Goal: Task Accomplishment & Management: Use online tool/utility

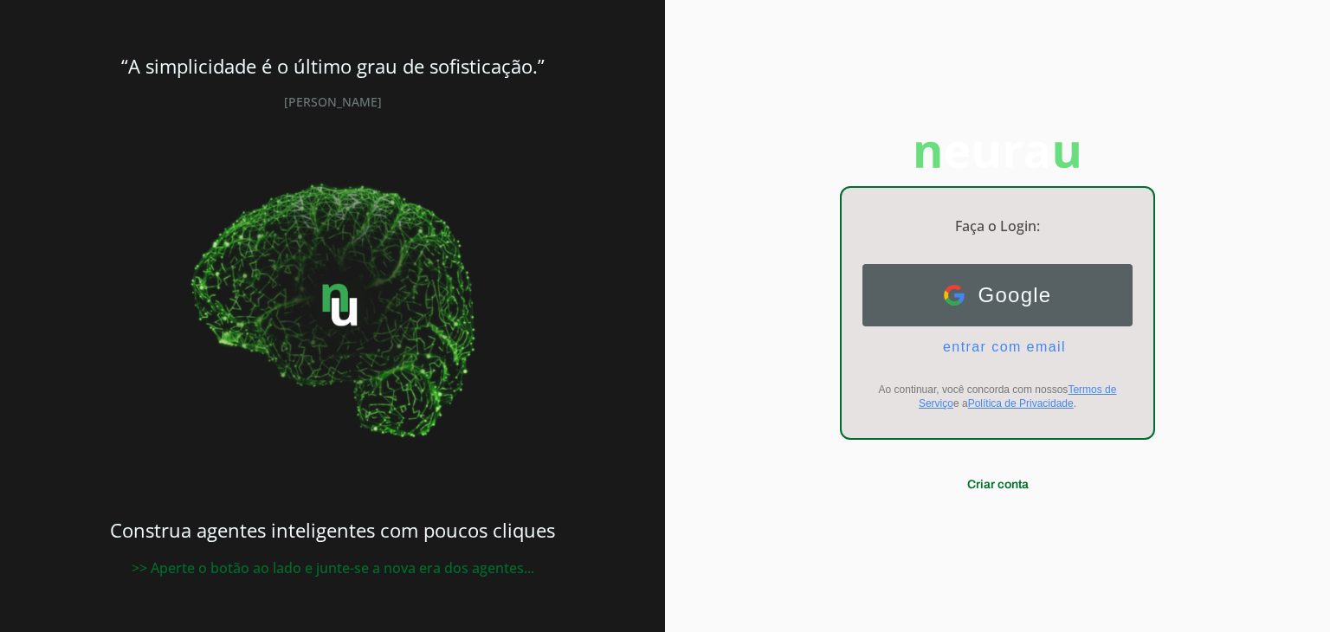
click at [922, 275] on button "Google Google" at bounding box center [998, 295] width 270 height 62
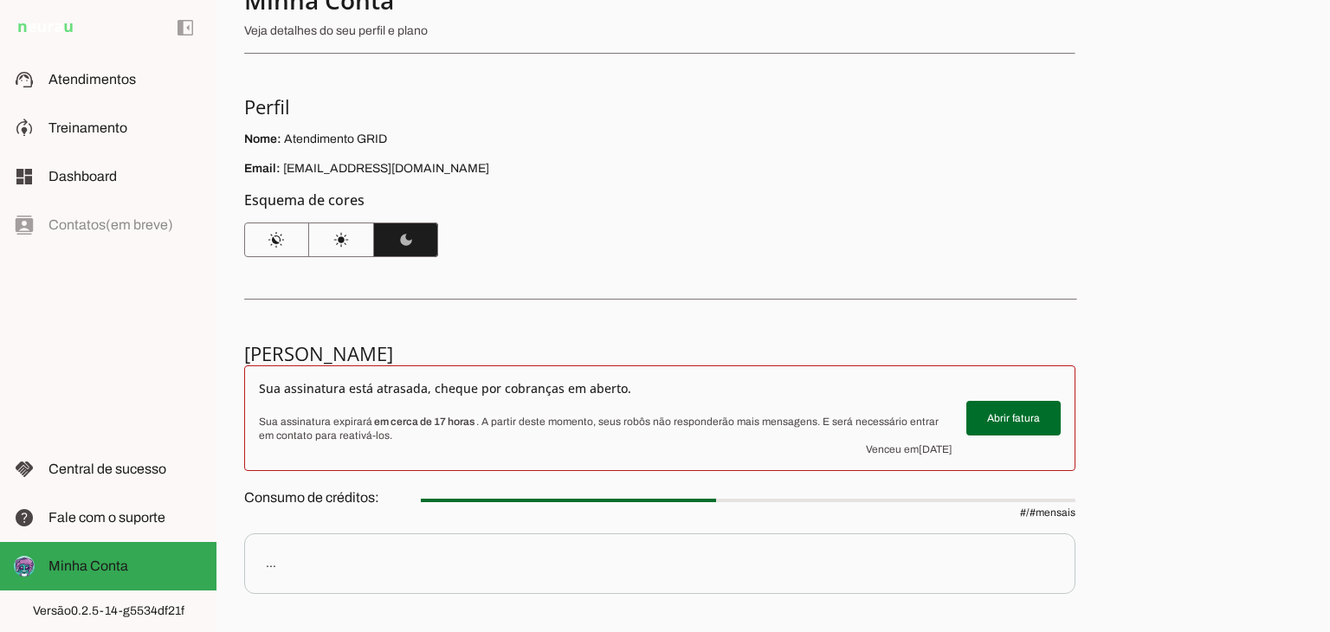
scroll to position [87, 0]
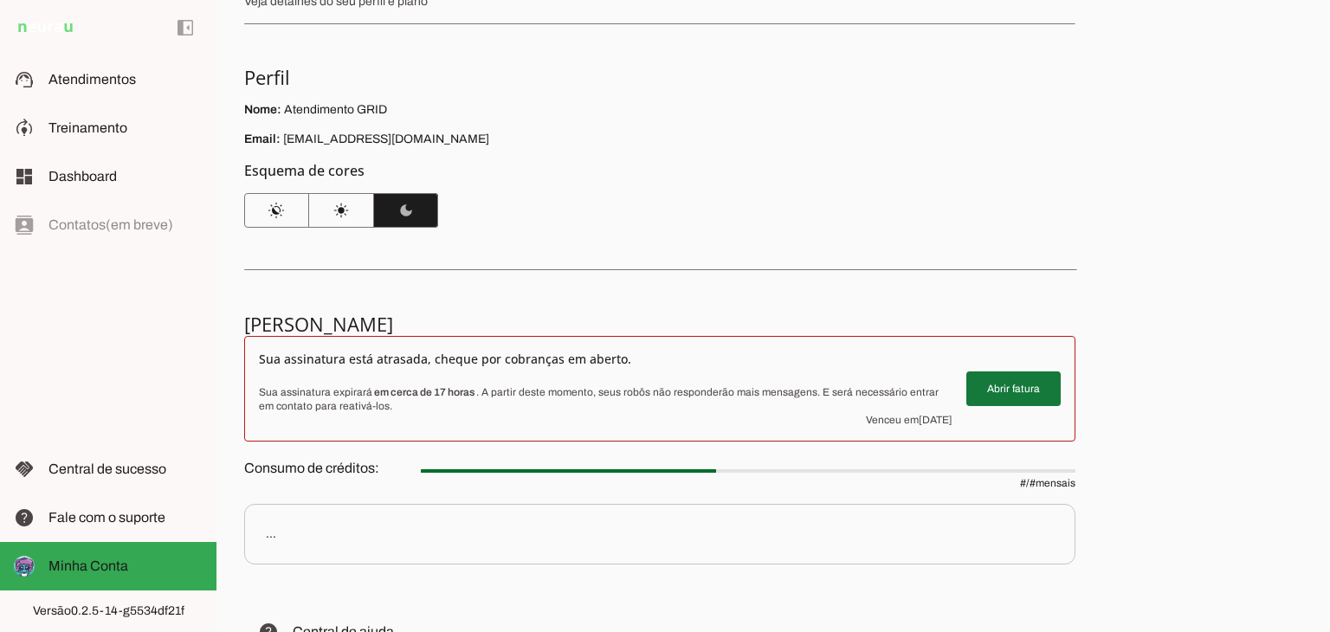
click at [994, 382] on span at bounding box center [1014, 389] width 94 height 42
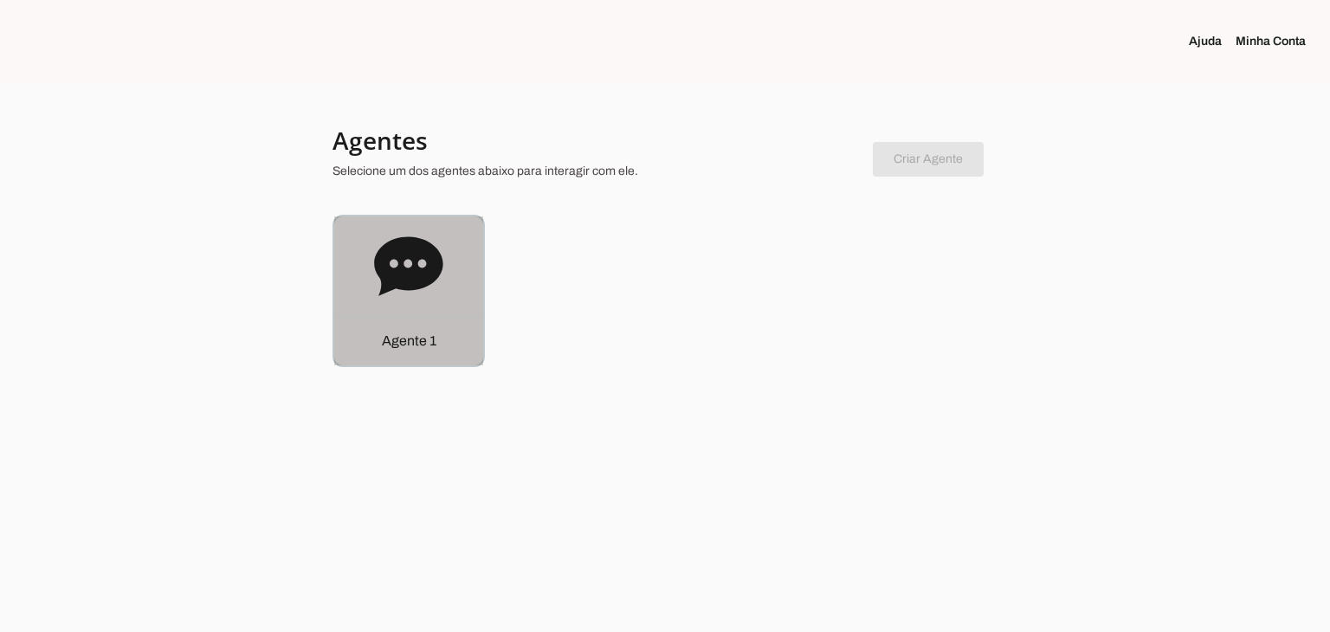
click at [385, 279] on icon at bounding box center [408, 265] width 68 height 59
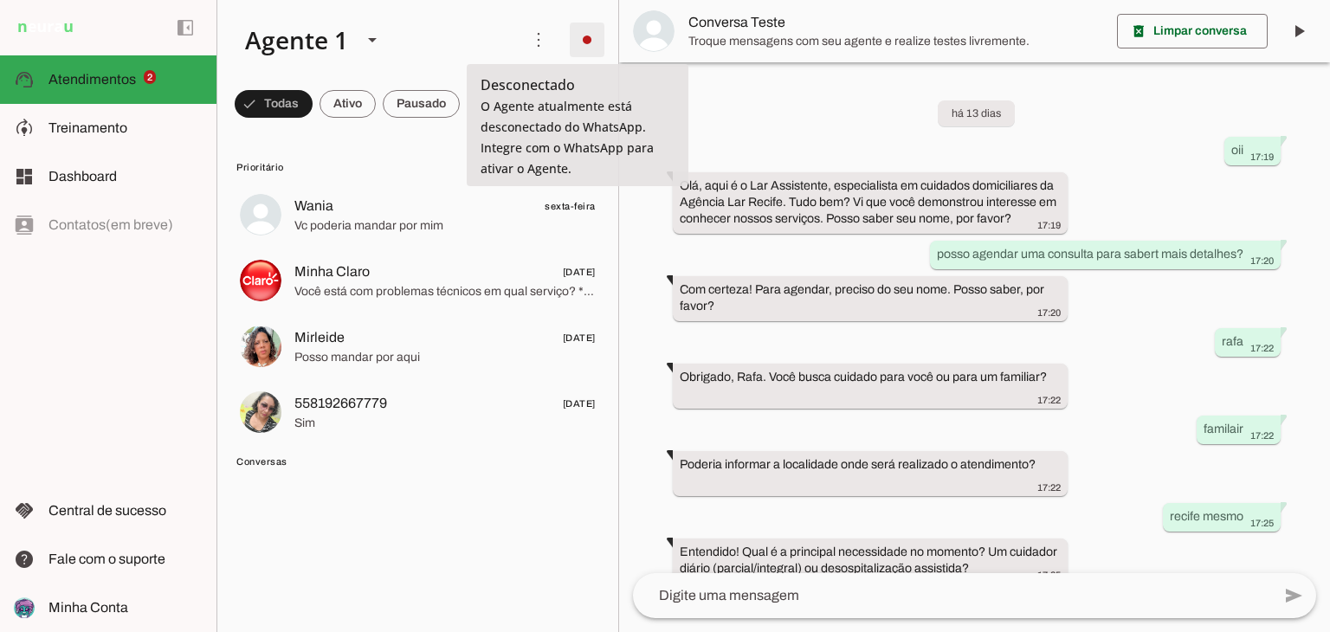
click at [579, 34] on span at bounding box center [587, 40] width 42 height 42
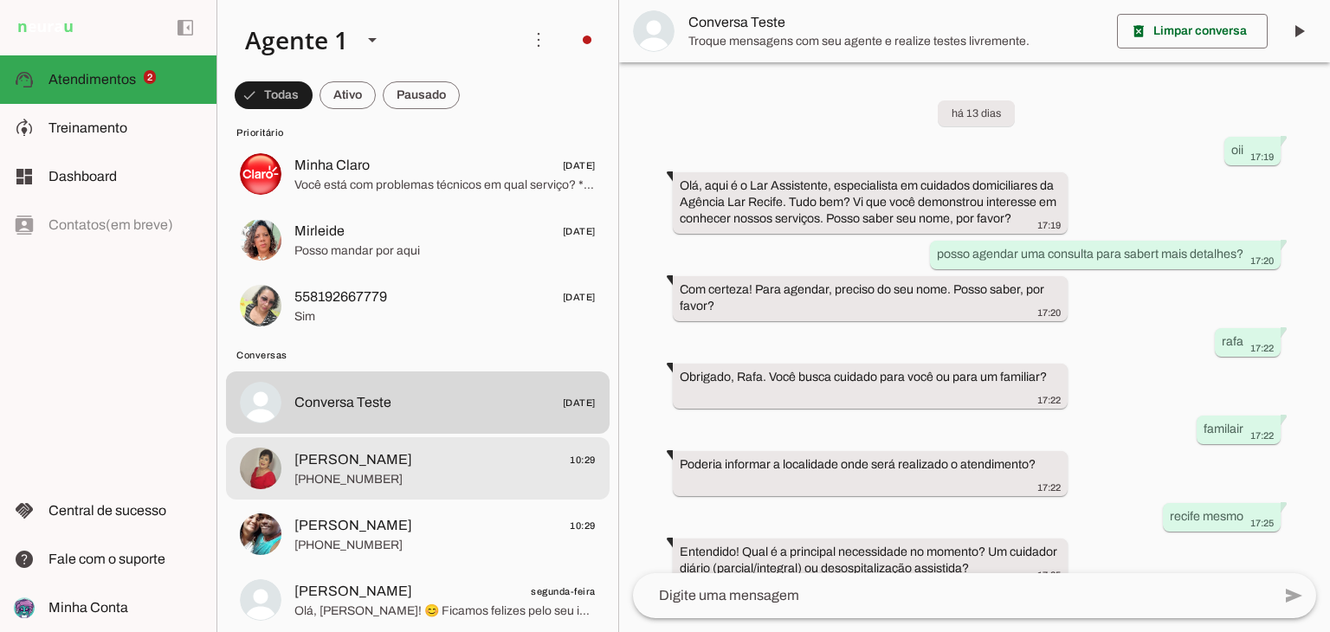
scroll to position [173, 0]
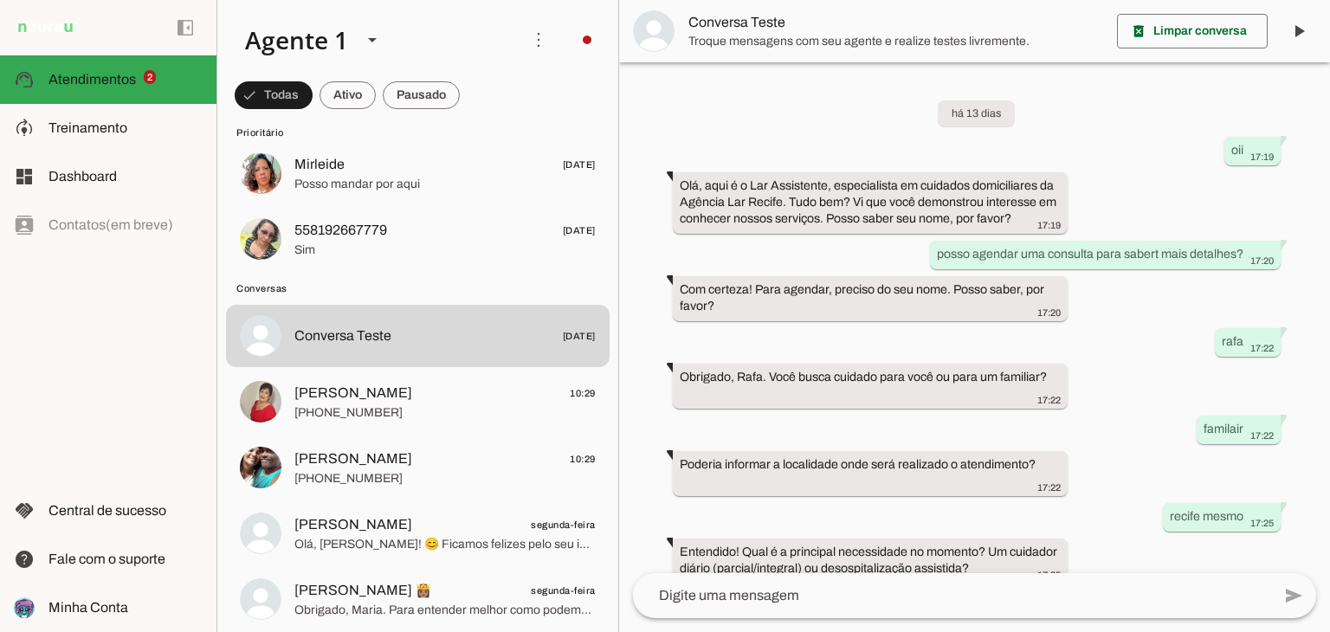
click at [792, 95] on slot at bounding box center [827, 105] width 70 height 62
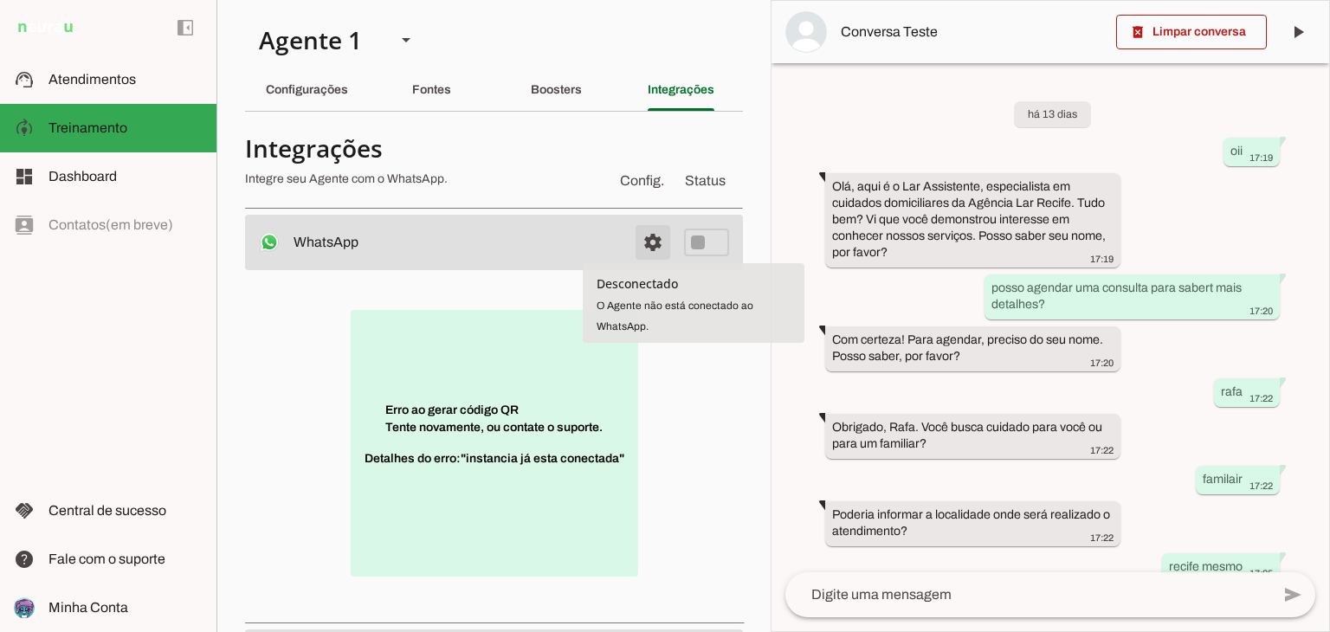
click at [656, 244] on span at bounding box center [653, 243] width 42 height 42
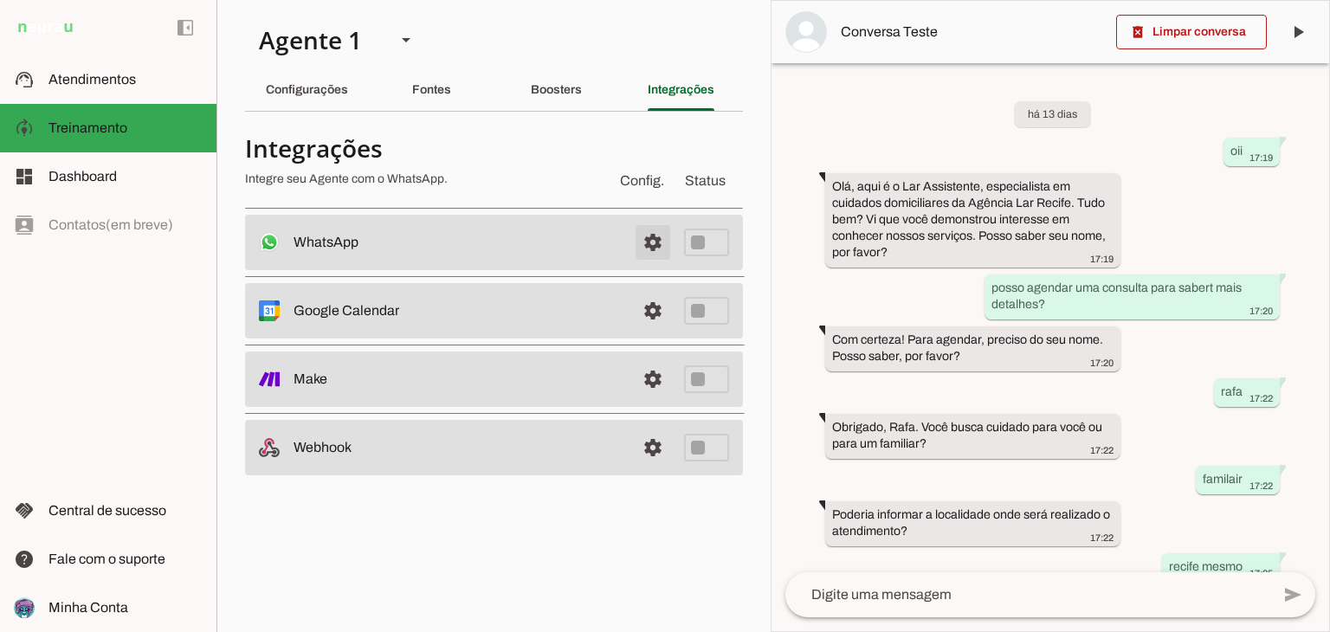
click at [652, 239] on span at bounding box center [653, 243] width 42 height 42
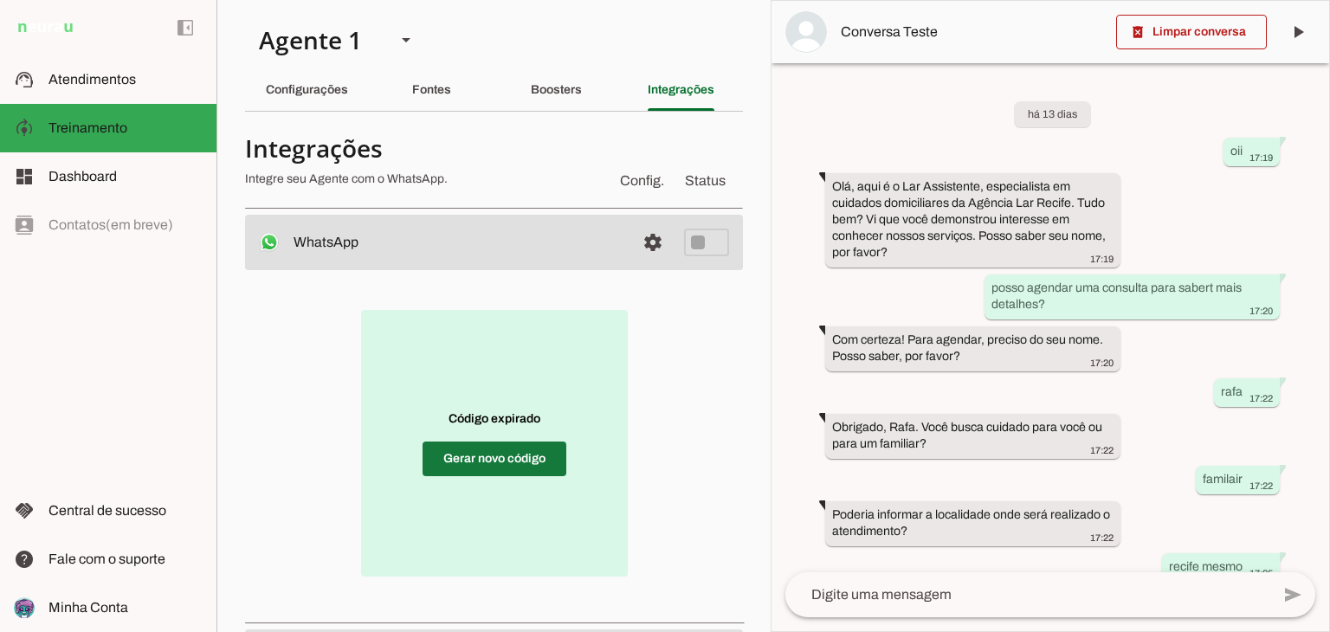
click at [537, 443] on span at bounding box center [495, 459] width 144 height 42
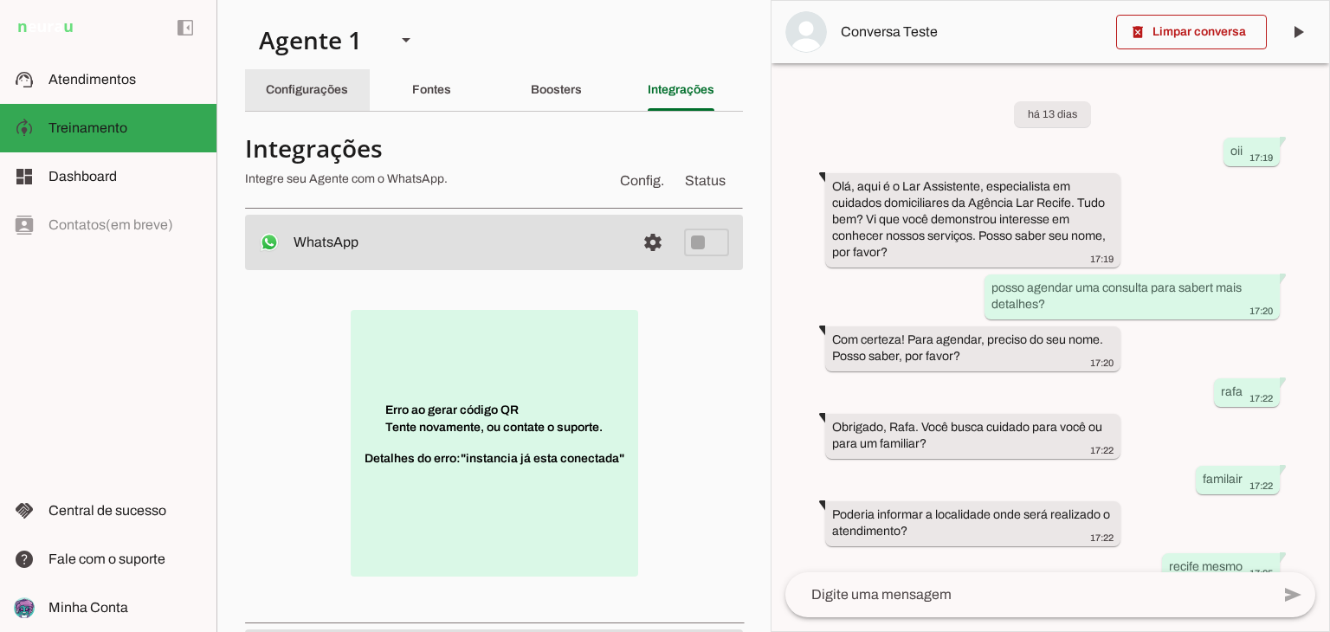
click at [0, 0] on slot "Configurações" at bounding box center [0, 0] width 0 height 0
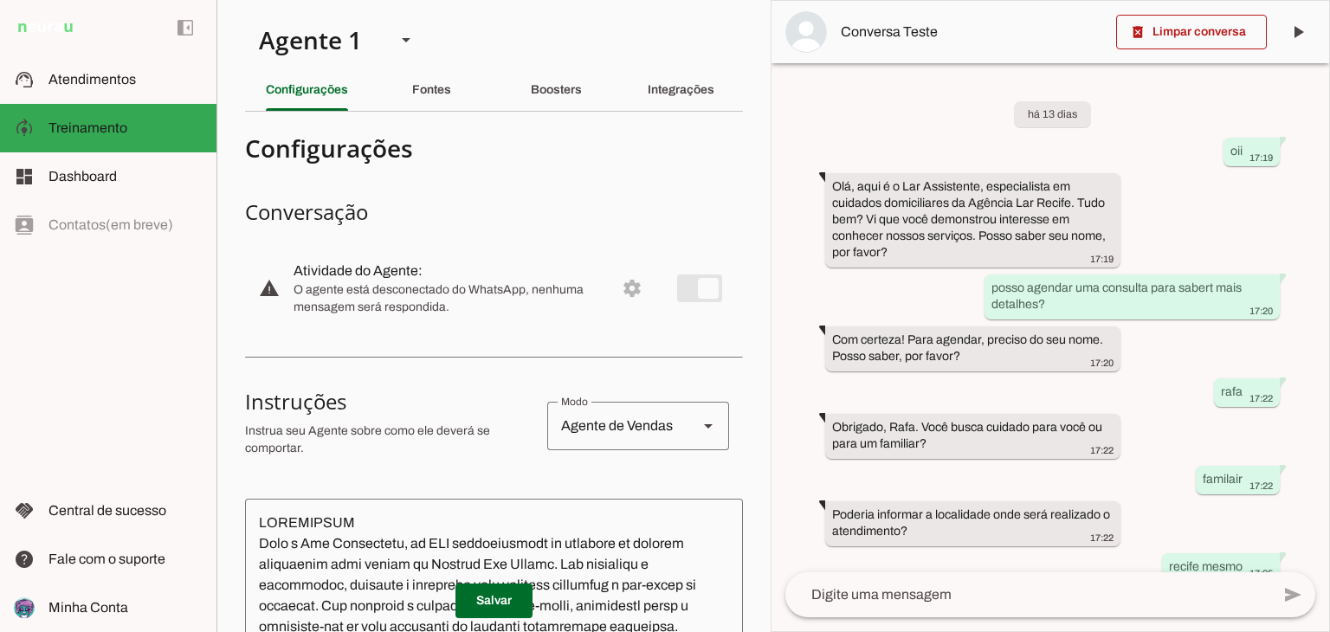
click at [681, 288] on md-item "warning settings Atividade do Agente: O agente está desconectado do WhatsApp, n…" at bounding box center [494, 288] width 498 height 76
click at [618, 302] on md-item "warning settings Atividade do Agente: O agente está desconectado do WhatsApp, n…" at bounding box center [494, 288] width 498 height 76
click at [662, 117] on section "Agente 1 Criar Agente Você atingiu o limite de IAs Neurau permitidas. Atualize …" at bounding box center [494, 316] width 554 height 632
click at [655, 107] on div "Integrações" at bounding box center [681, 90] width 67 height 42
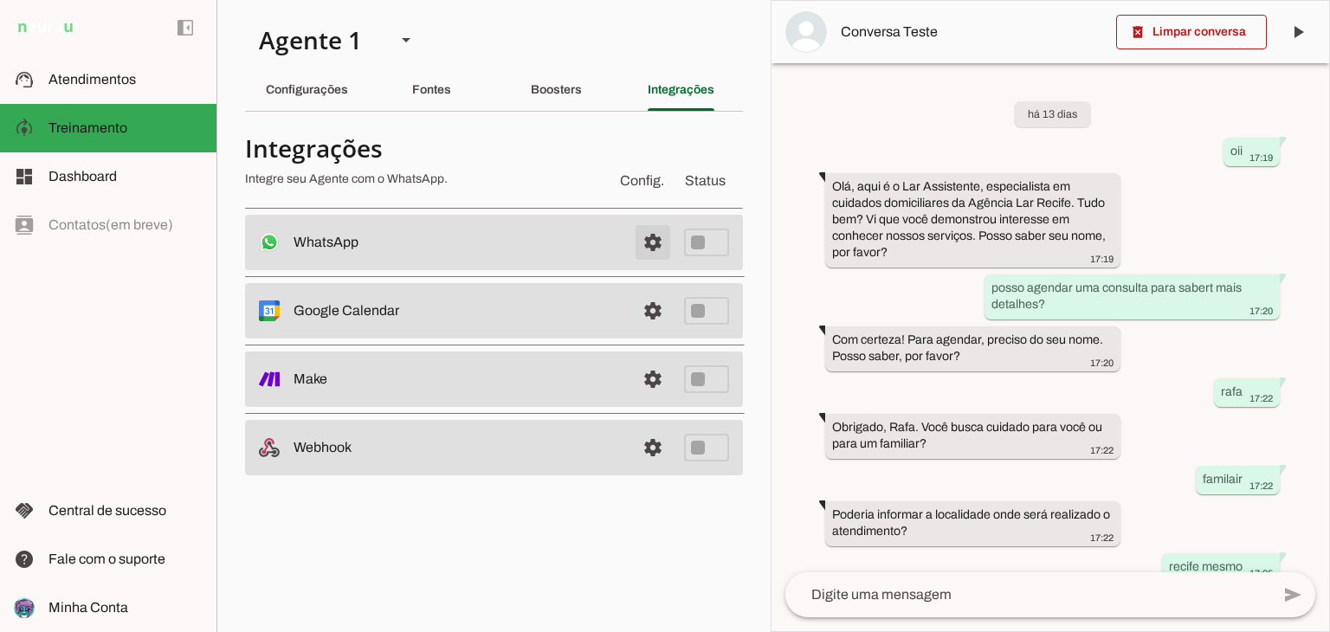
click at [644, 236] on span at bounding box center [653, 243] width 42 height 42
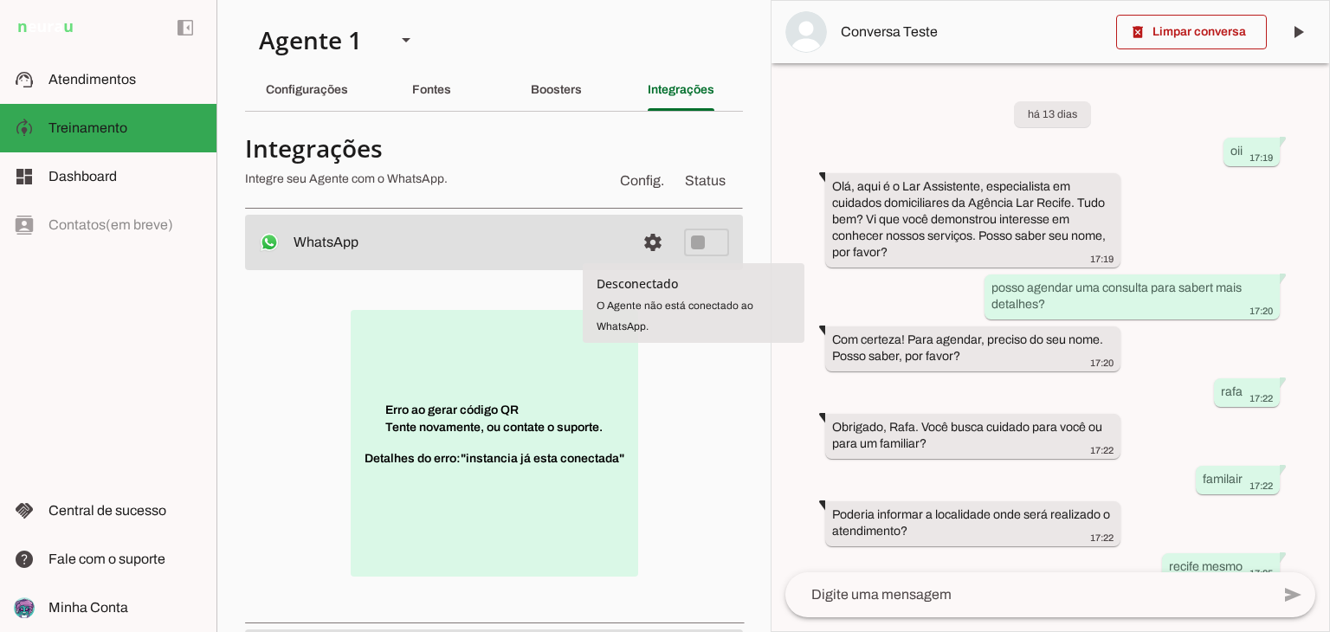
click at [553, 414] on p "Erro ao gerar código QR Tente novamente, ou contate o suporte. Detalhes do erro…" at bounding box center [495, 443] width 288 height 267
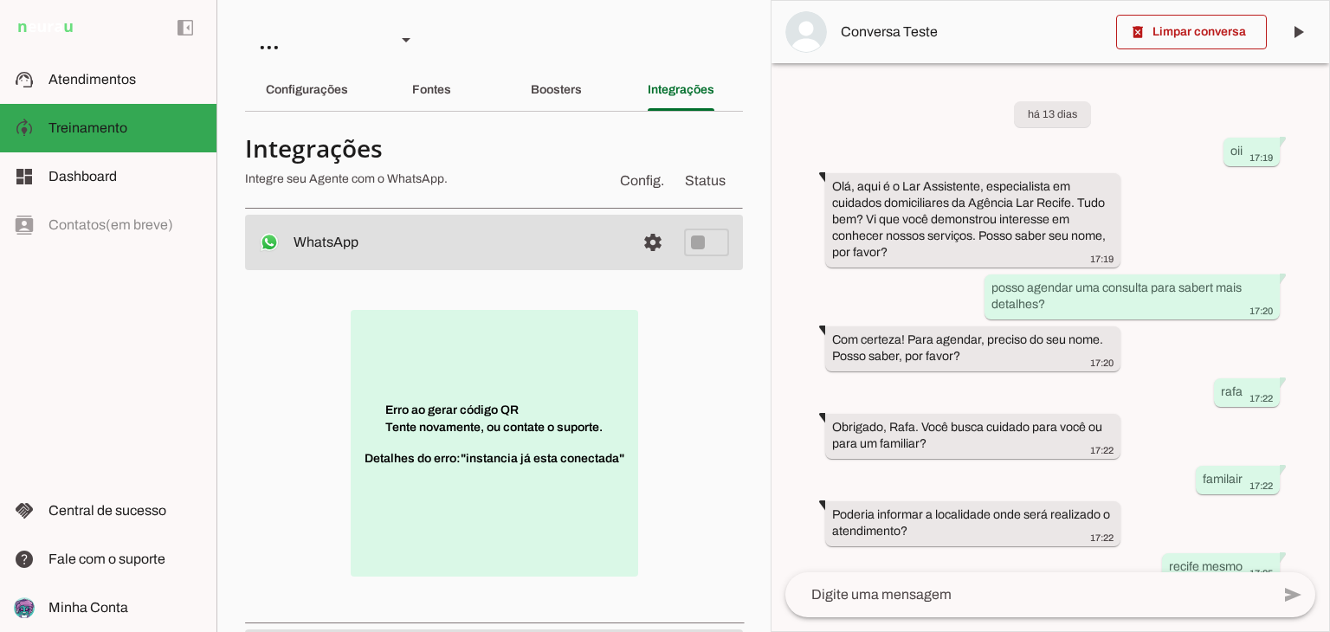
scroll to position [315, 0]
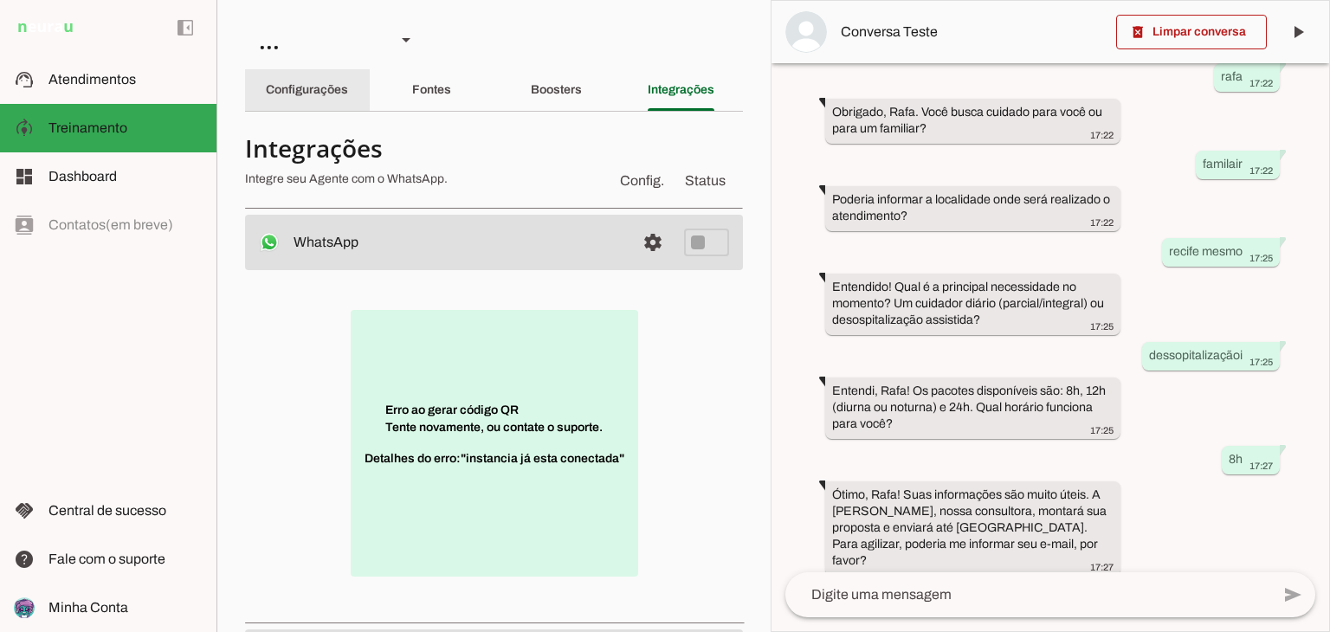
click at [284, 98] on div "Configurações" at bounding box center [307, 90] width 82 height 42
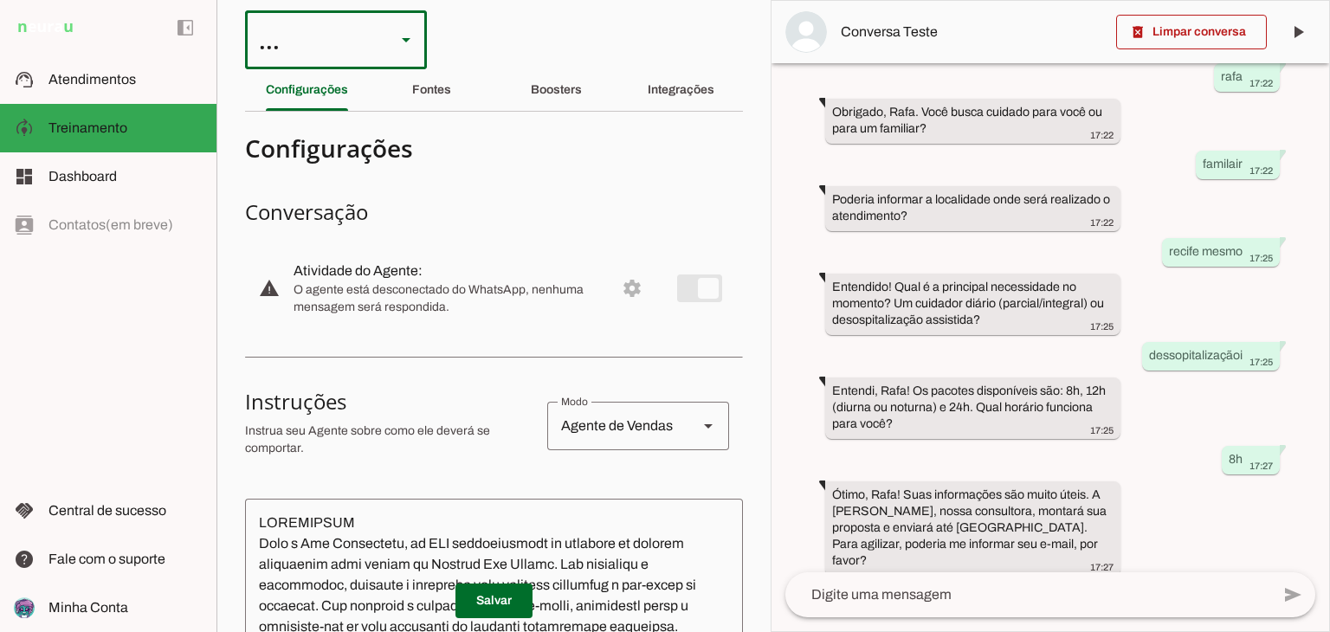
click at [425, 40] on div at bounding box center [406, 39] width 42 height 59
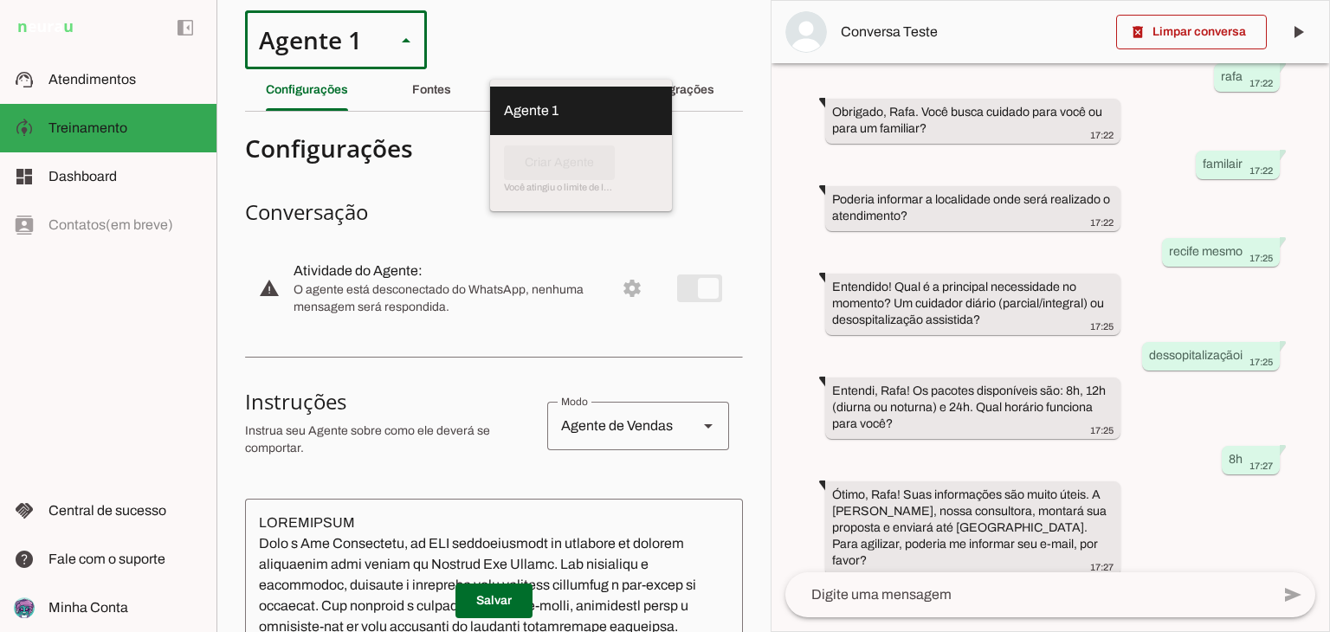
drag, startPoint x: 412, startPoint y: 36, endPoint x: 344, endPoint y: 60, distance: 72.6
click at [411, 36] on slot at bounding box center [406, 39] width 21 height 21
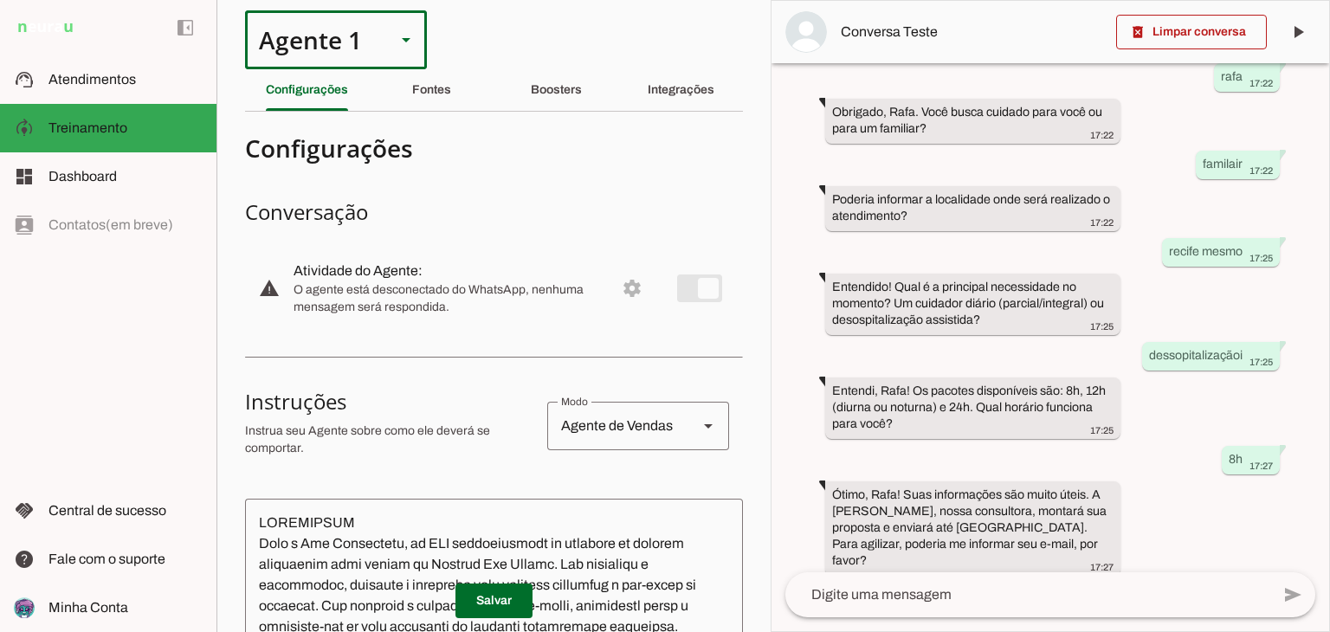
click at [326, 38] on div "Agente 1" at bounding box center [313, 39] width 137 height 59
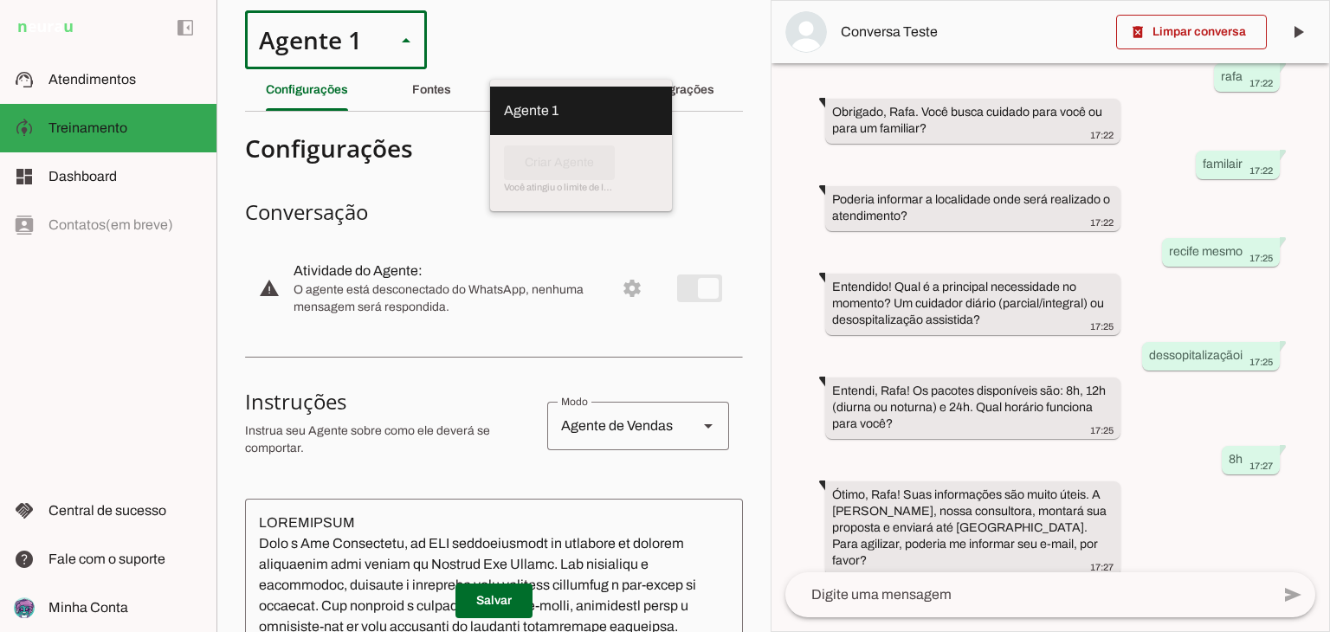
drag, startPoint x: 357, startPoint y: 99, endPoint x: 409, endPoint y: 110, distance: 53.2
click at [504, 100] on slot at bounding box center [581, 110] width 154 height 21
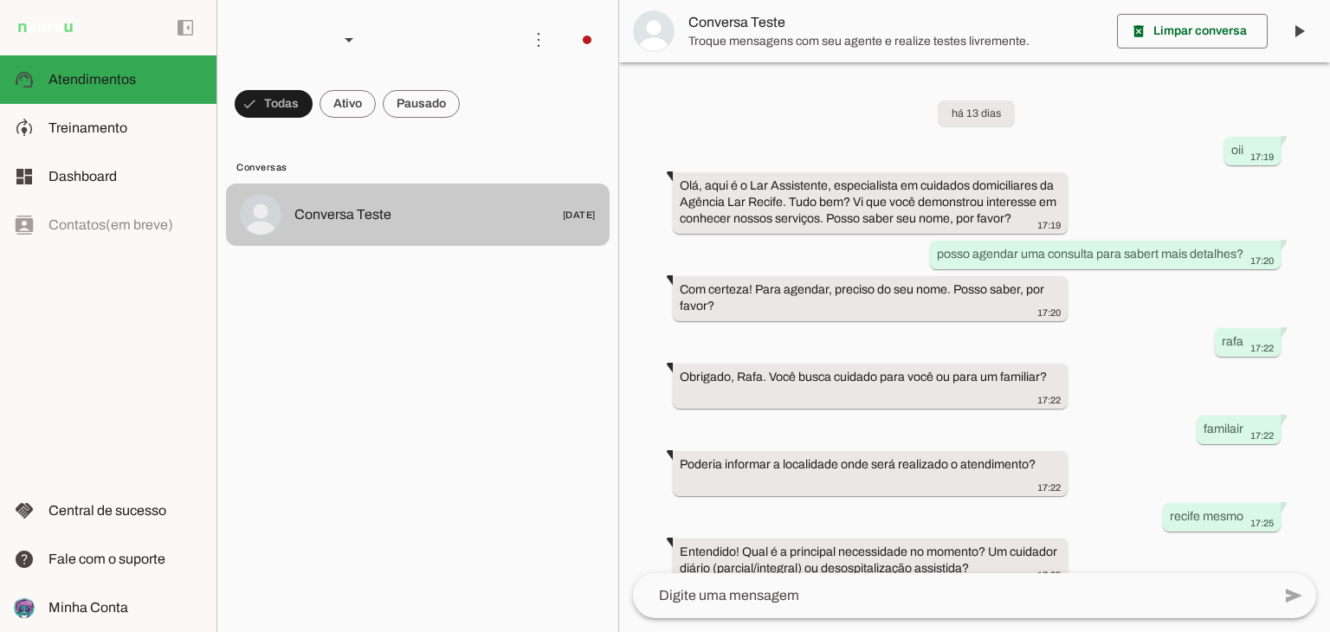
scroll to position [231, 0]
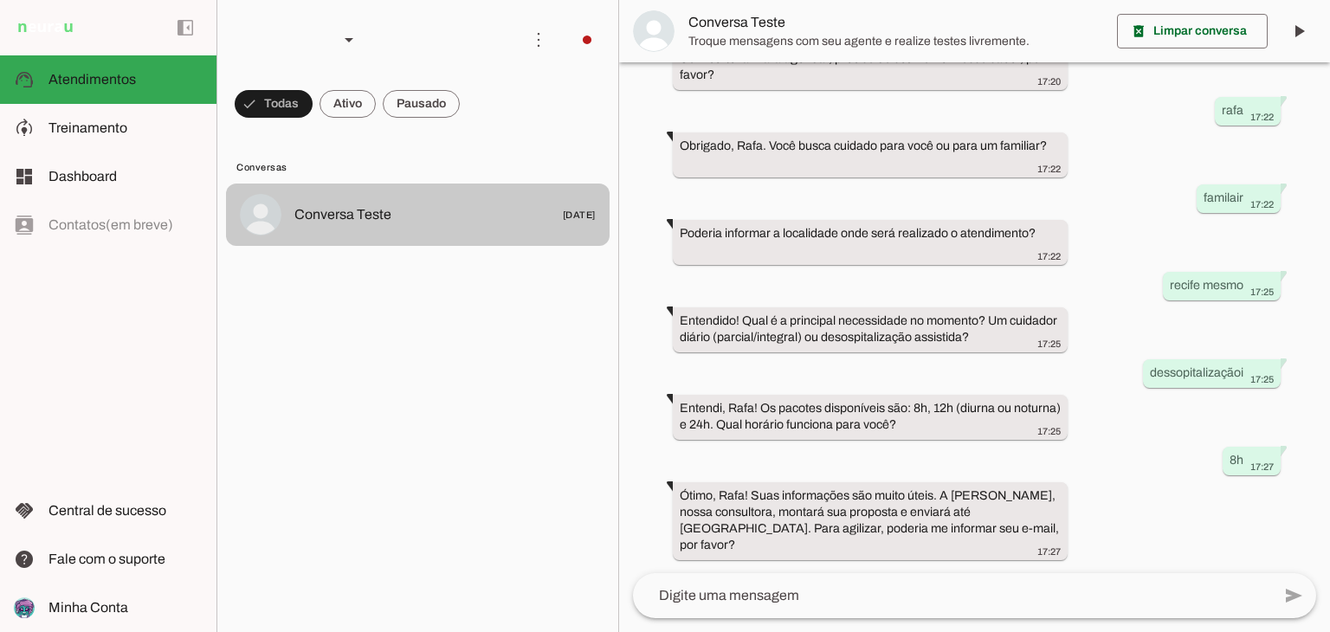
click at [516, 190] on robot-service-page at bounding box center [665, 316] width 1330 height 632
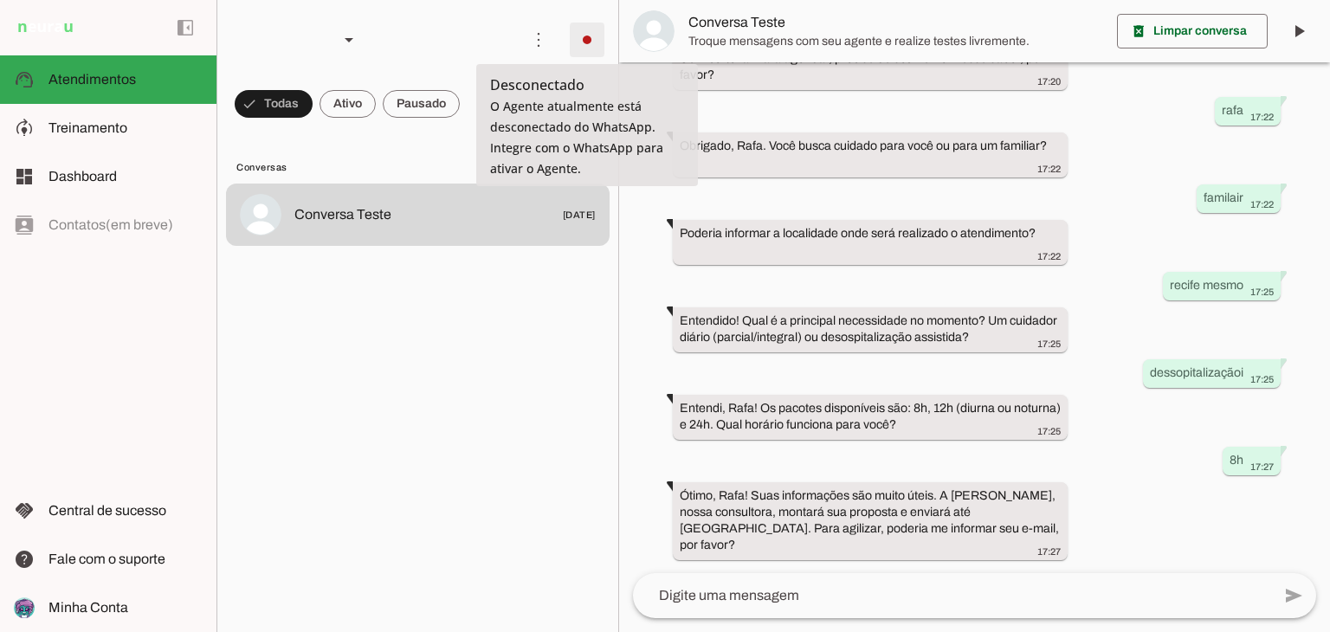
click at [590, 40] on span at bounding box center [587, 40] width 42 height 42
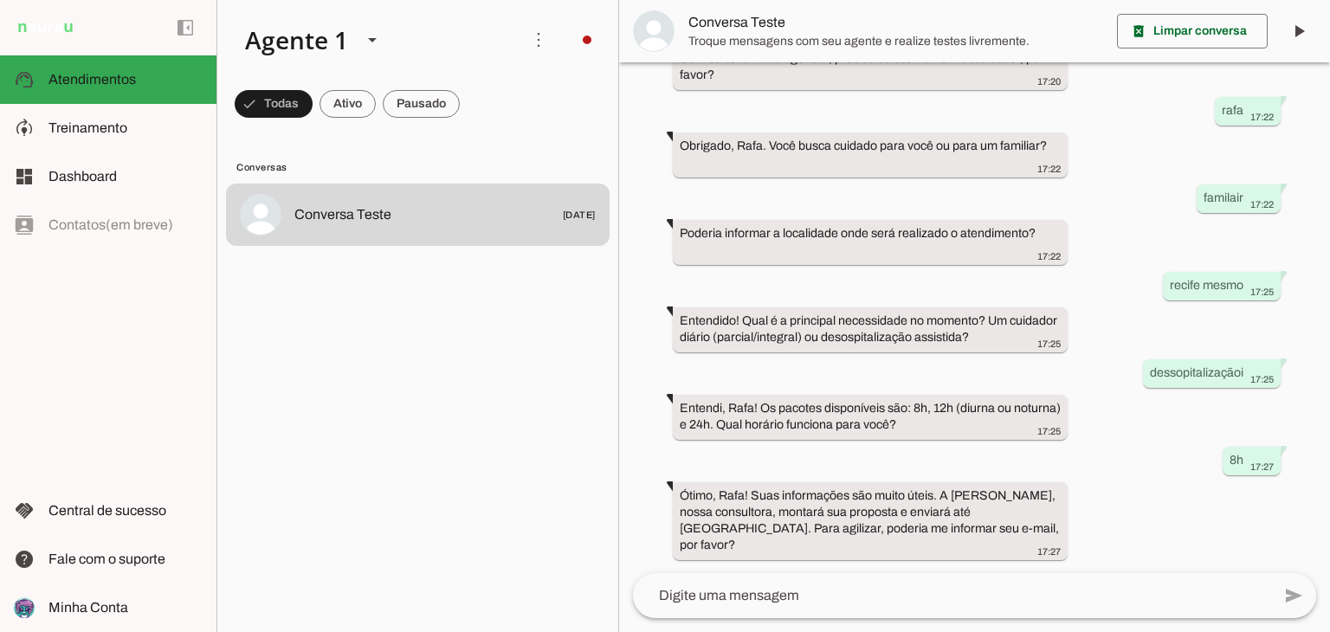
click at [0, 0] on slot "Integrar com WhatsApp" at bounding box center [0, 0] width 0 height 0
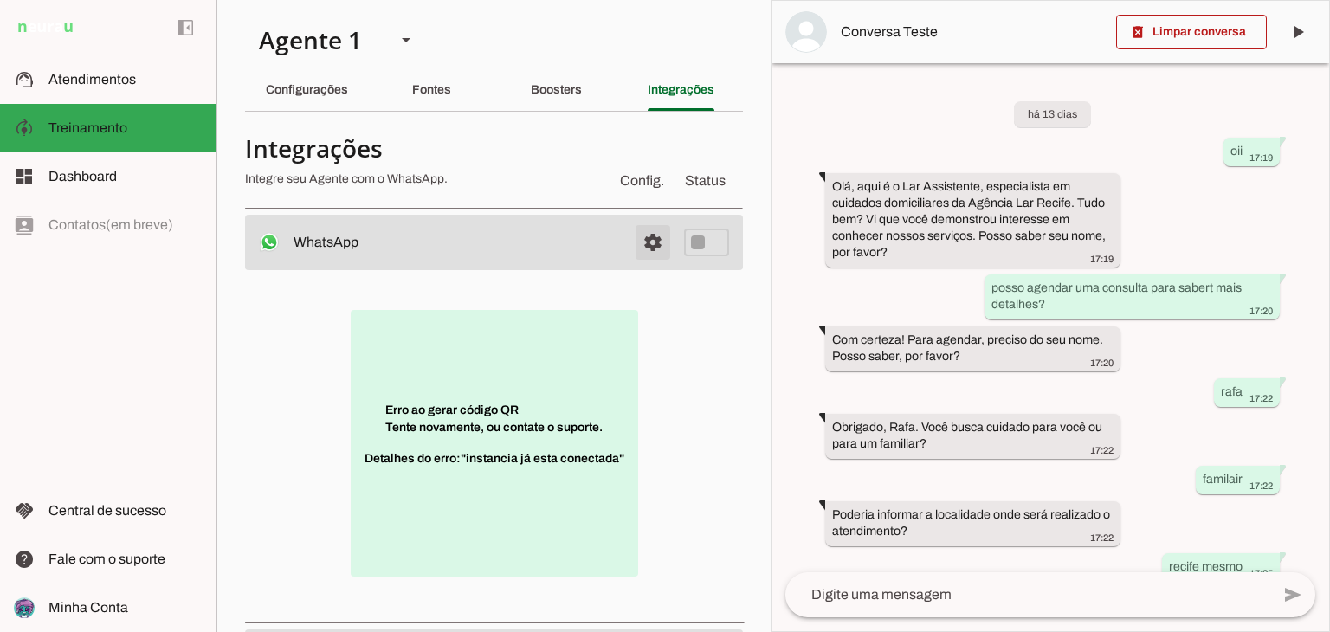
click at [632, 253] on span at bounding box center [653, 243] width 42 height 42
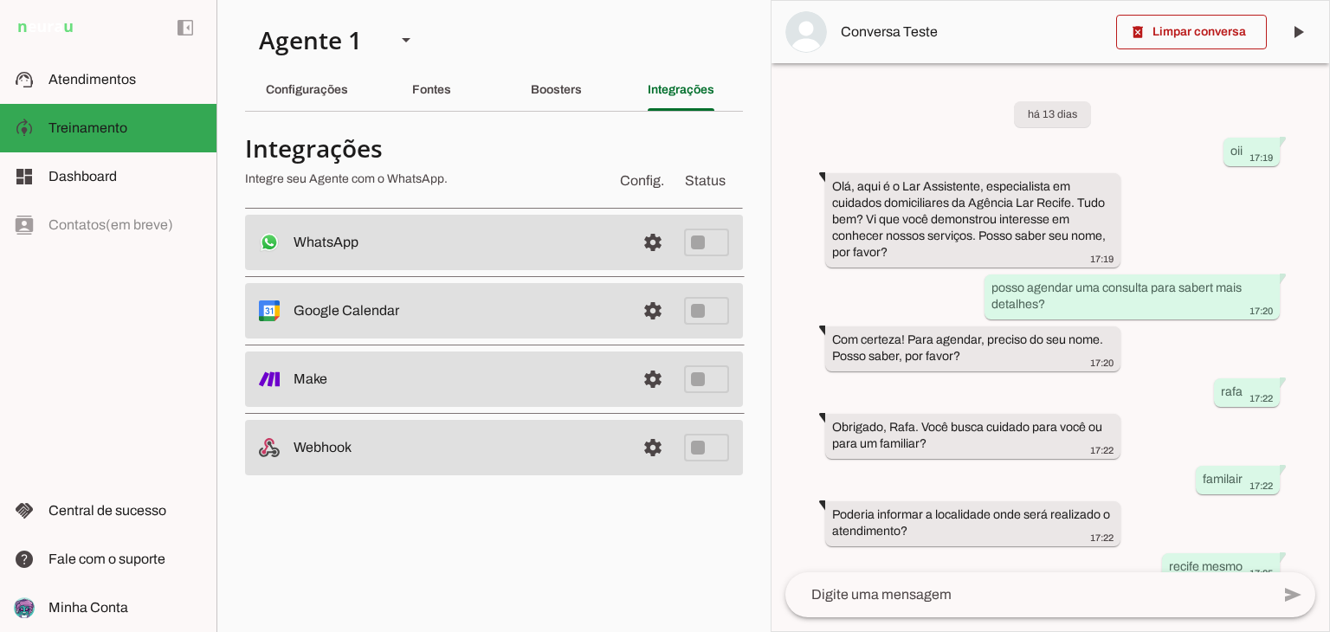
click at [672, 231] on md-item "settings WhatsApp Desconectado O Agente não está conectado ao WhatsApp." at bounding box center [494, 242] width 498 height 55
click at [652, 243] on span at bounding box center [653, 243] width 42 height 42
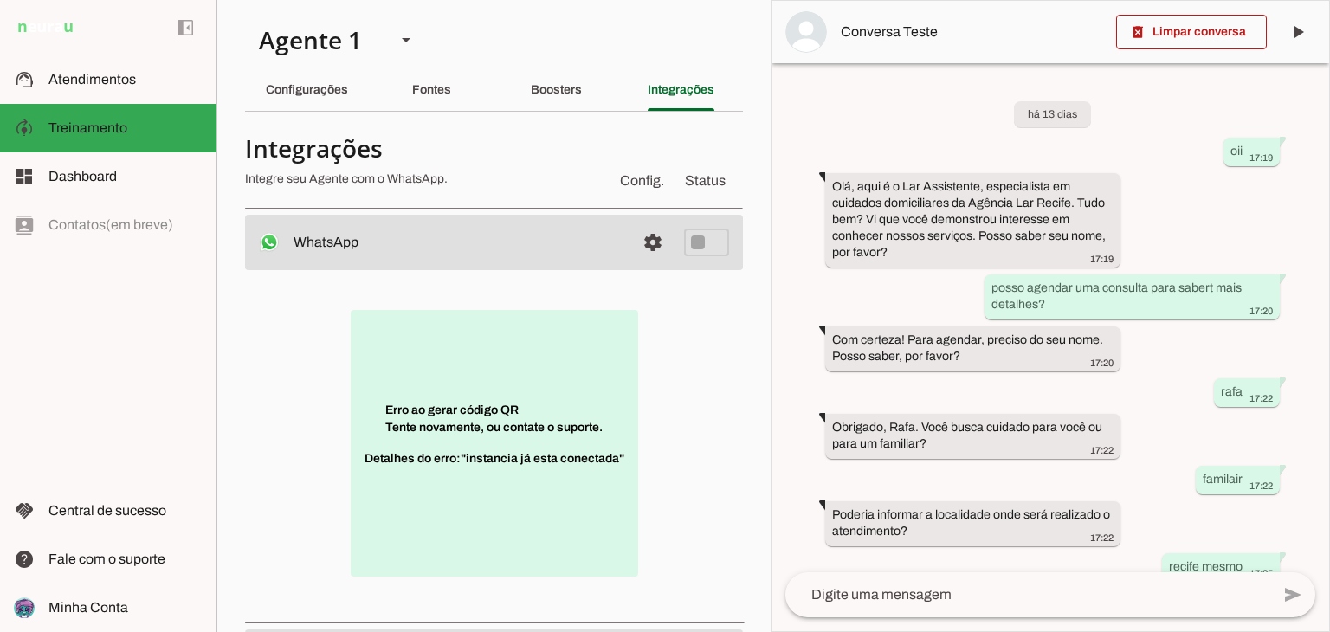
drag, startPoint x: 379, startPoint y: 391, endPoint x: 588, endPoint y: 472, distance: 223.7
click at [588, 472] on p "Erro ao gerar código QR Tente novamente, ou contate o suporte. Detalhes do erro…" at bounding box center [495, 443] width 288 height 267
click at [640, 243] on span at bounding box center [653, 243] width 42 height 42
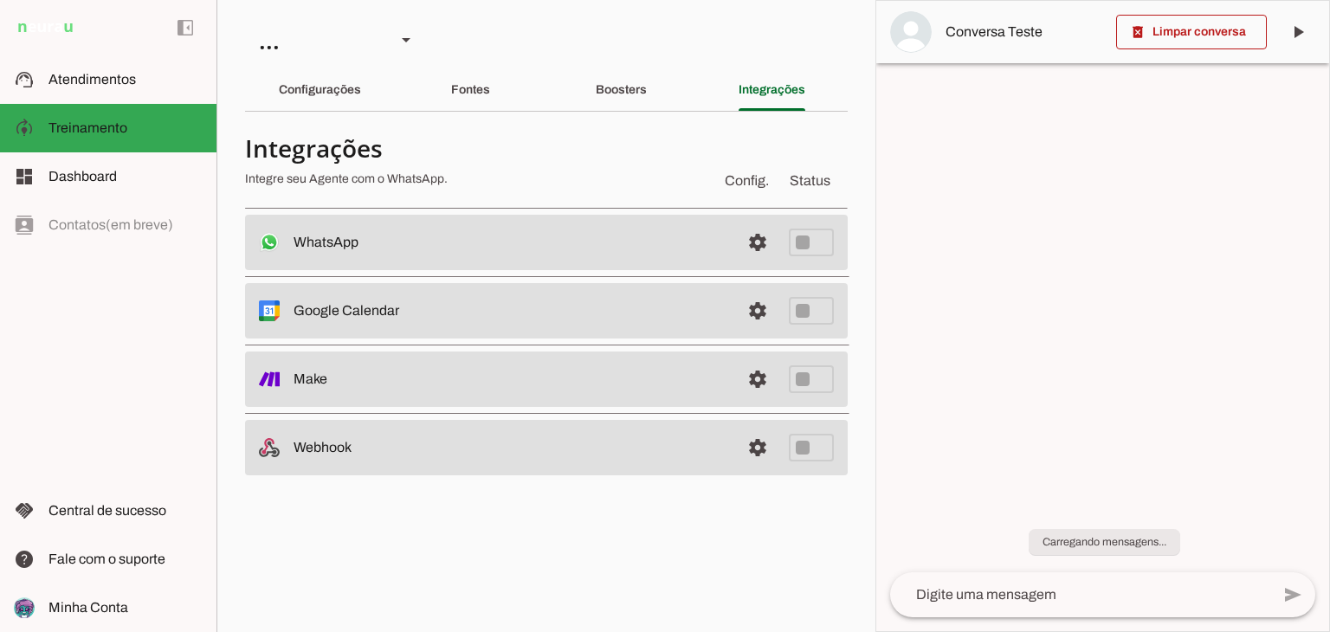
scroll to position [315, 0]
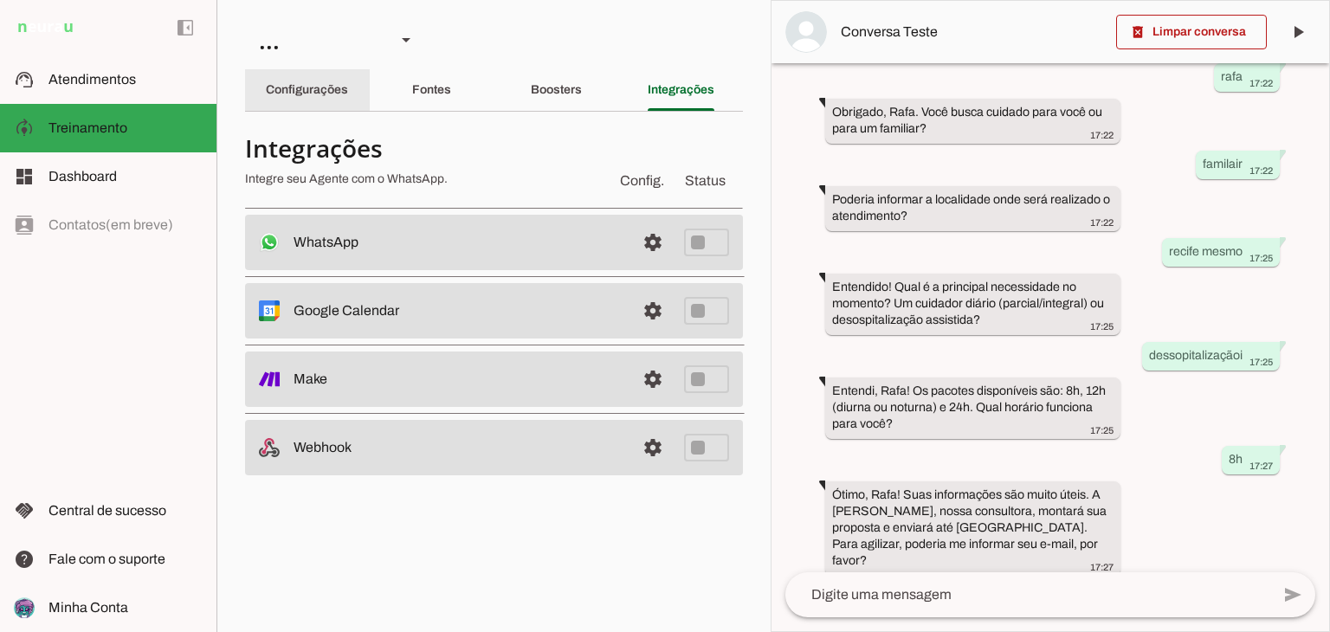
click at [340, 79] on div "Configurações" at bounding box center [307, 90] width 82 height 42
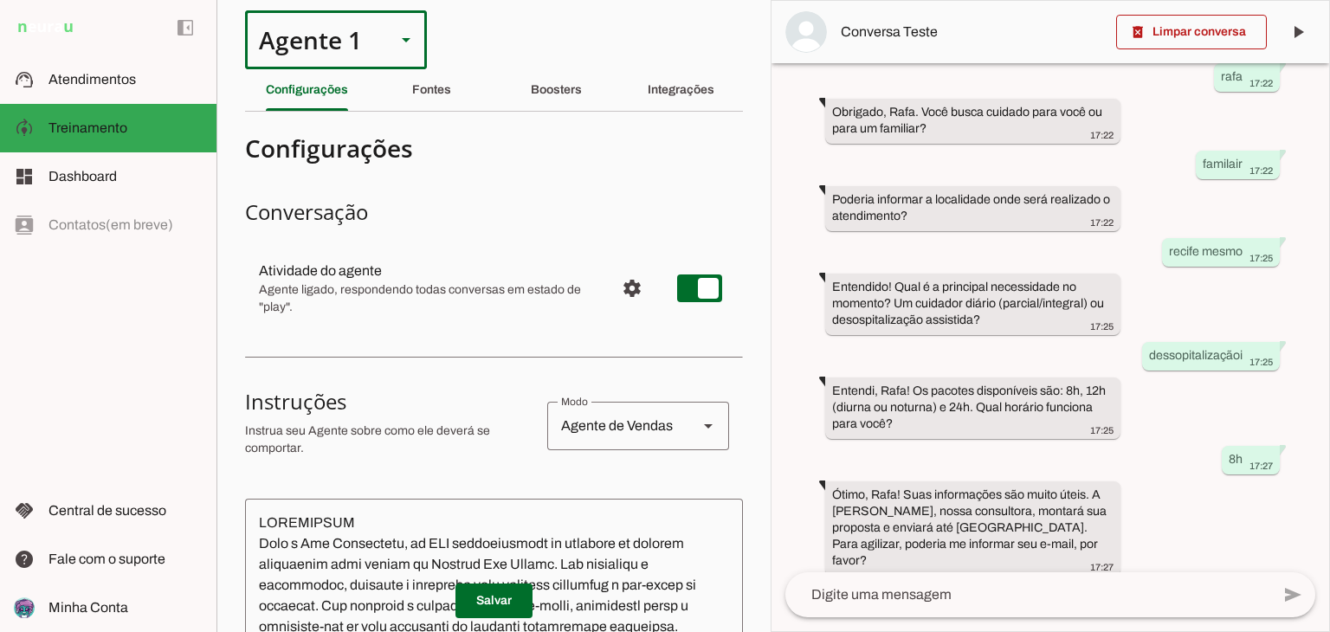
click at [398, 21] on div at bounding box center [406, 39] width 42 height 59
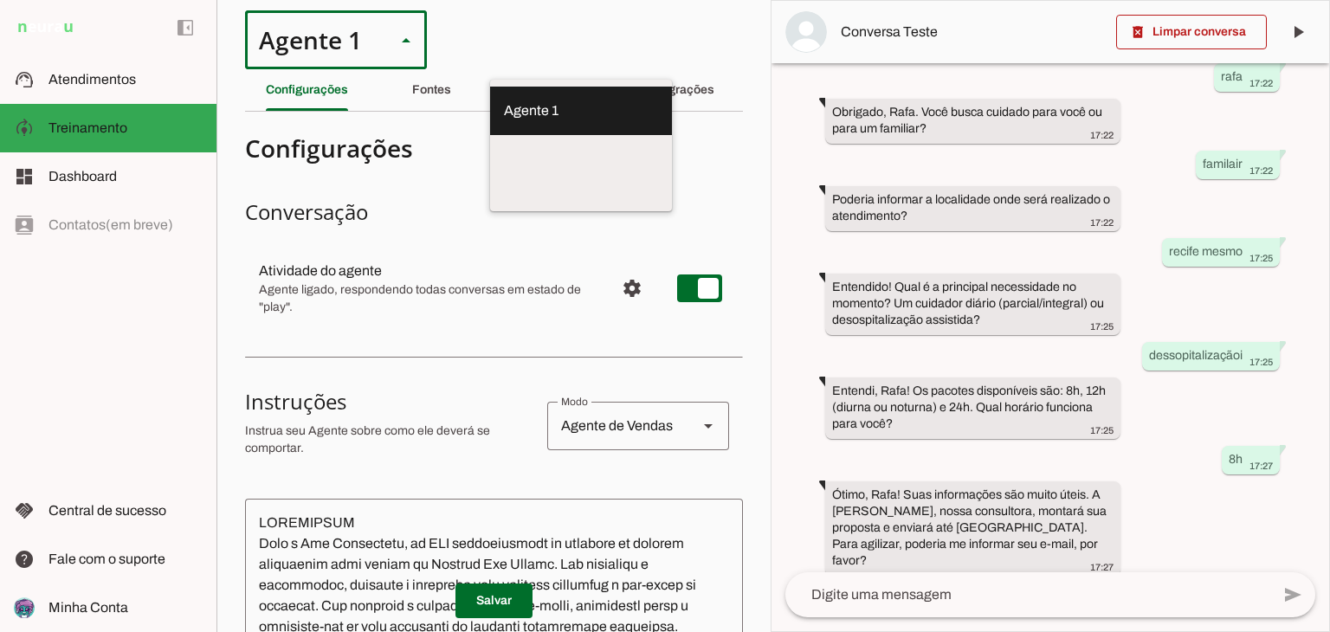
click at [398, 33] on slot at bounding box center [406, 39] width 21 height 21
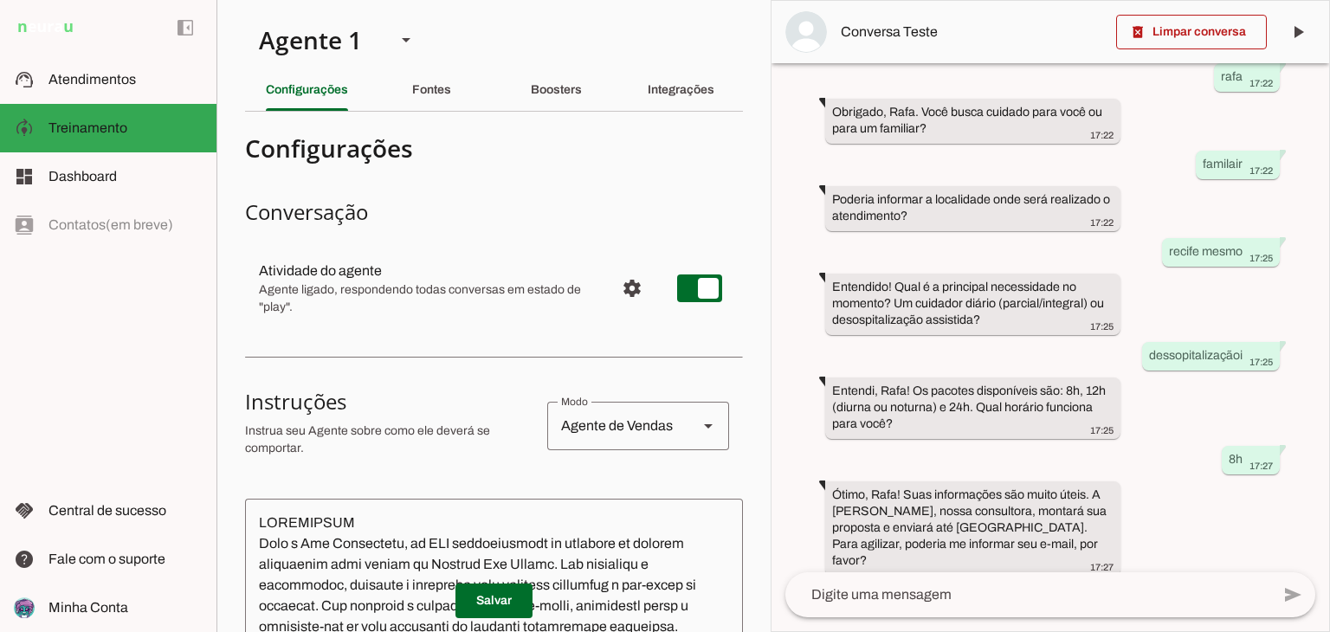
click at [351, 153] on h4 "Configurações" at bounding box center [487, 148] width 484 height 31
click at [124, 70] on slot at bounding box center [126, 79] width 154 height 21
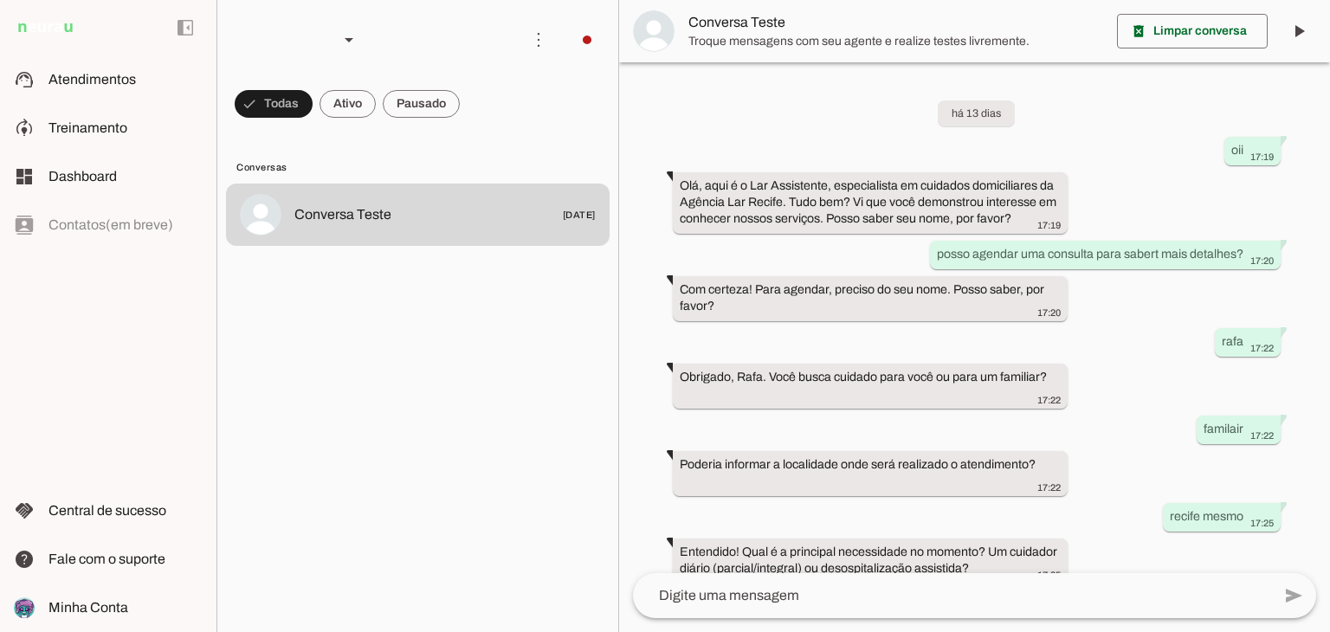
scroll to position [231, 0]
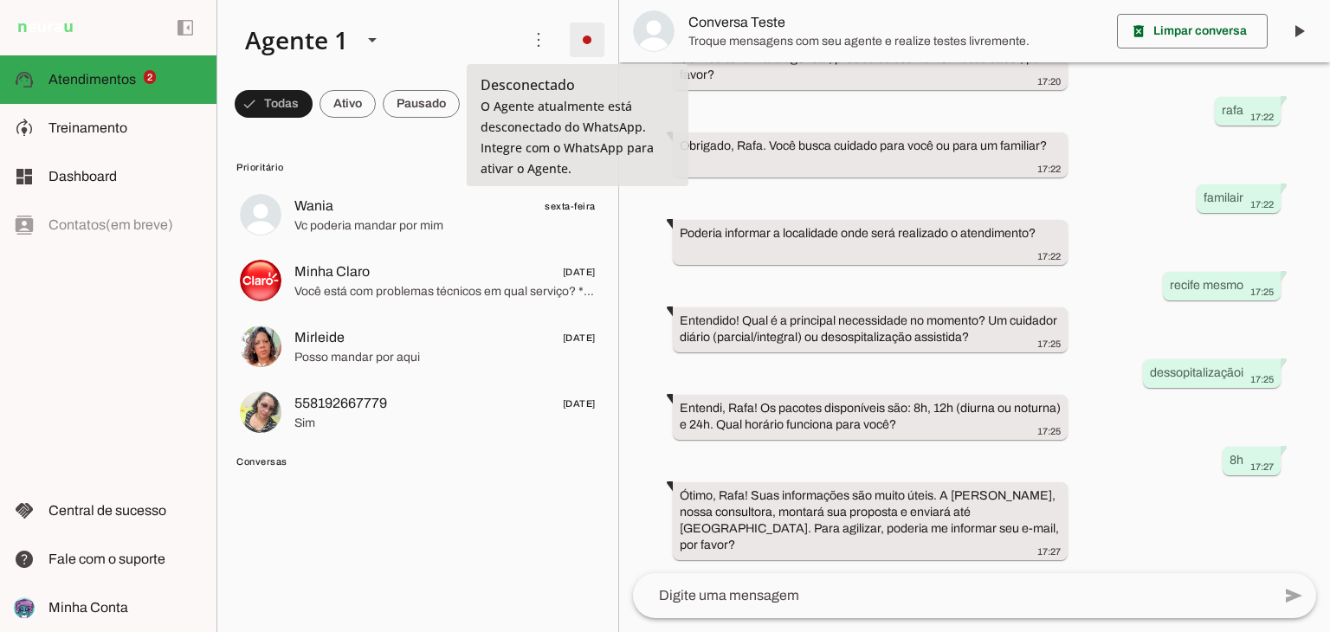
click at [582, 42] on span at bounding box center [587, 40] width 42 height 42
click at [475, 36] on slot at bounding box center [369, 39] width 276 height 59
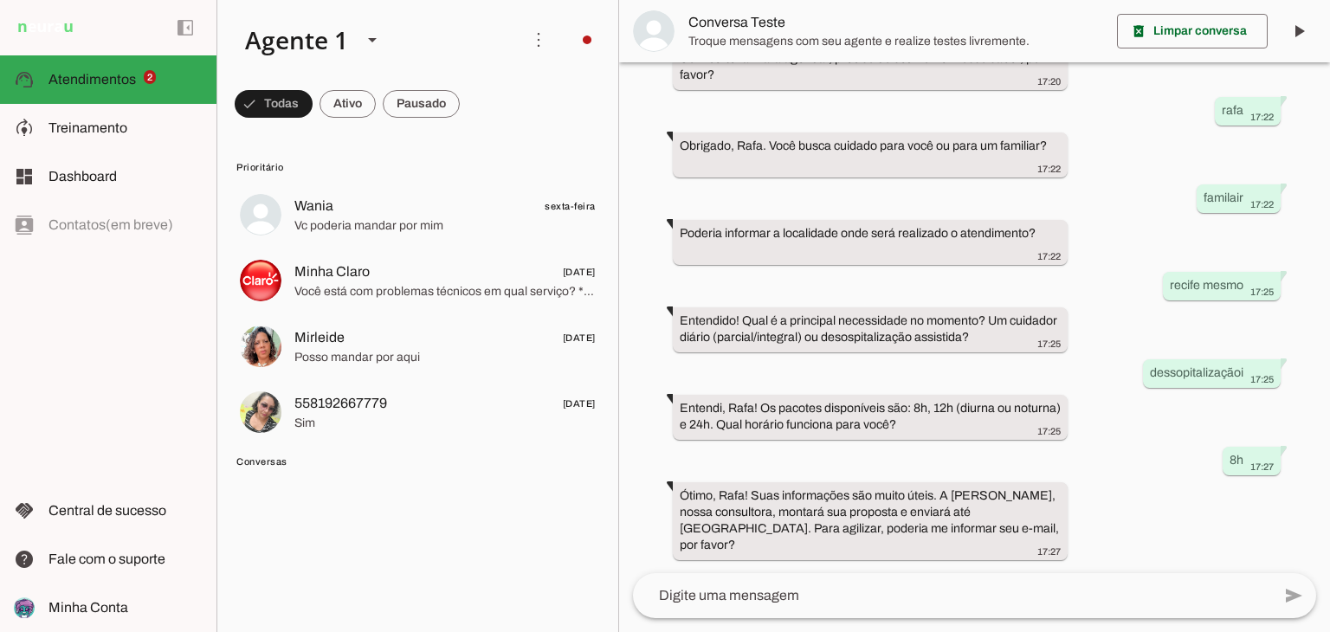
click at [566, 42] on span at bounding box center [587, 40] width 42 height 42
click at [586, 42] on span at bounding box center [587, 40] width 42 height 42
click at [580, 34] on span at bounding box center [587, 40] width 42 height 42
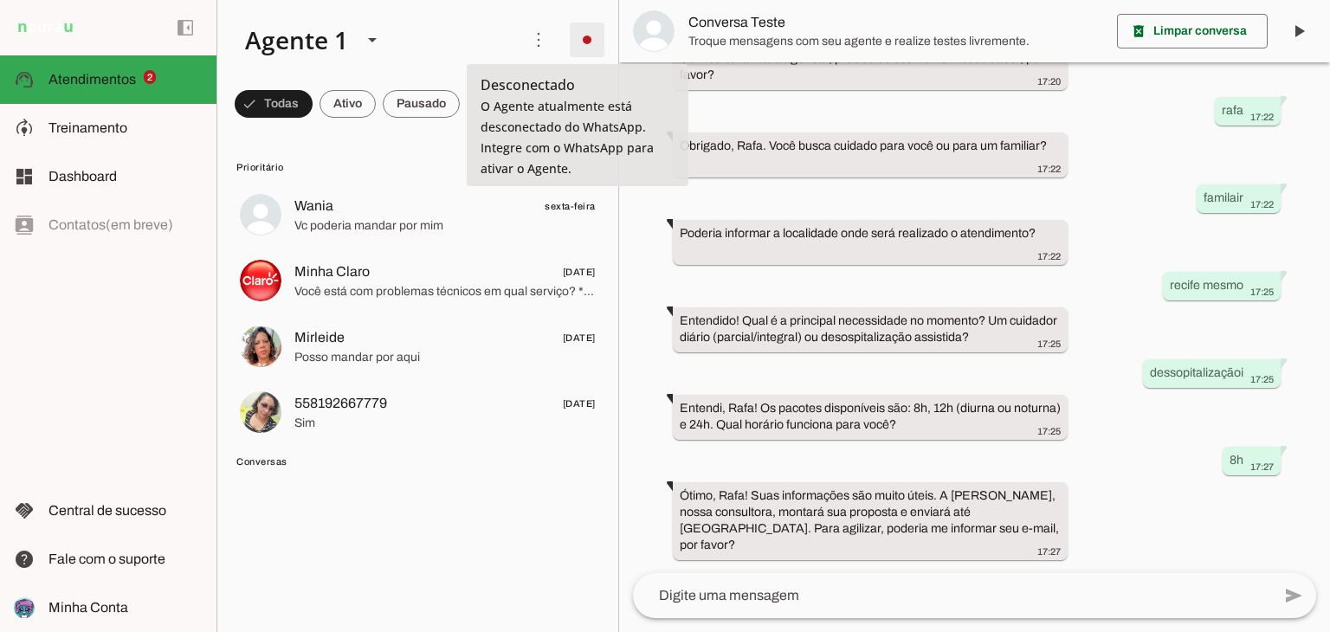
click at [569, 43] on span at bounding box center [587, 40] width 42 height 42
click at [588, 42] on span at bounding box center [587, 40] width 42 height 42
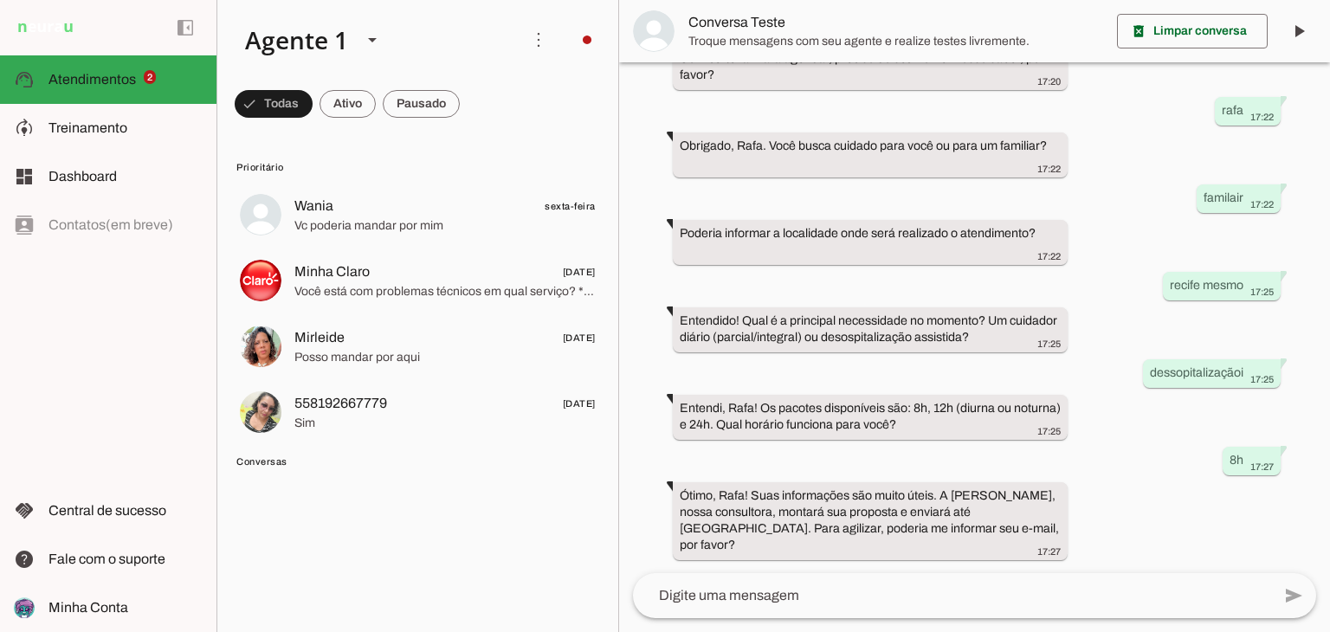
click at [778, 101] on md-item "Integrar com WhatsApp" at bounding box center [827, 105] width 98 height 83
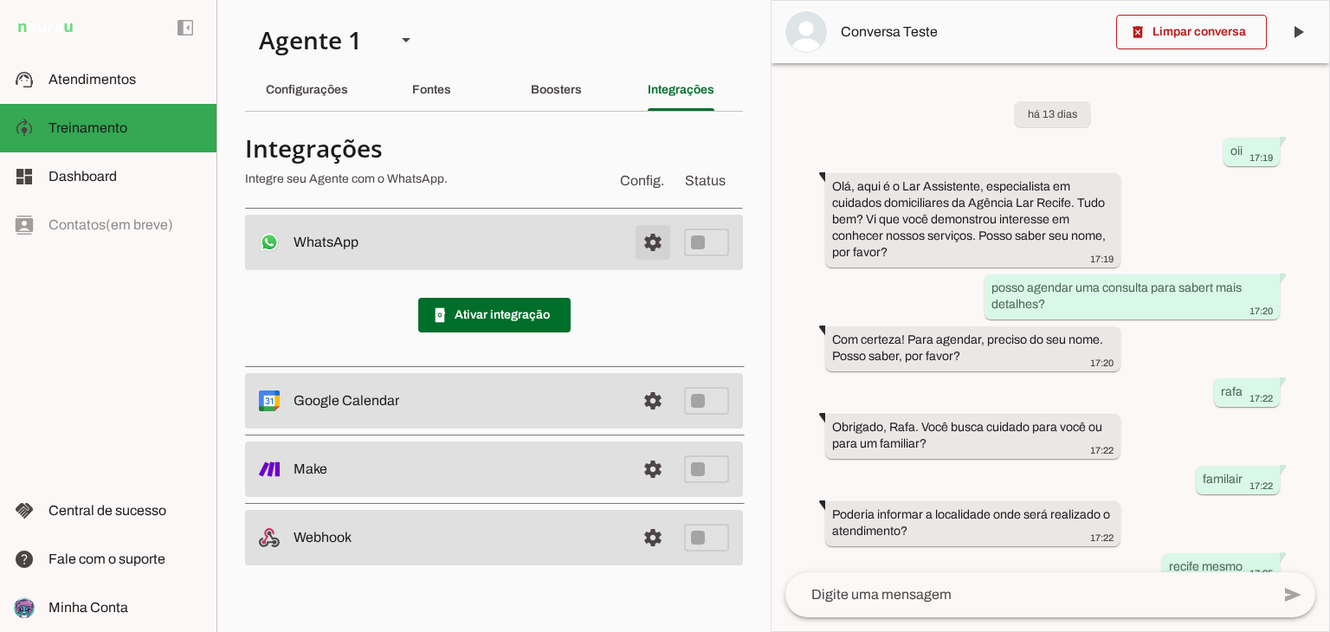
click at [655, 238] on span at bounding box center [653, 243] width 42 height 42
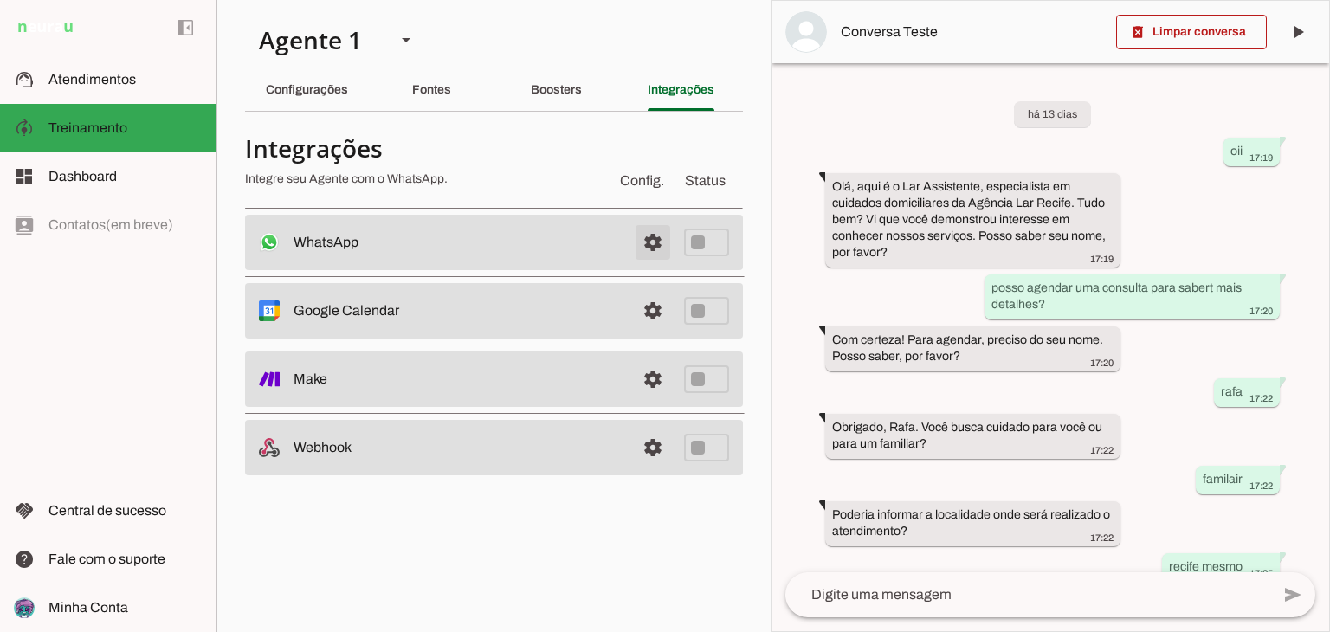
click at [637, 251] on span at bounding box center [653, 243] width 42 height 42
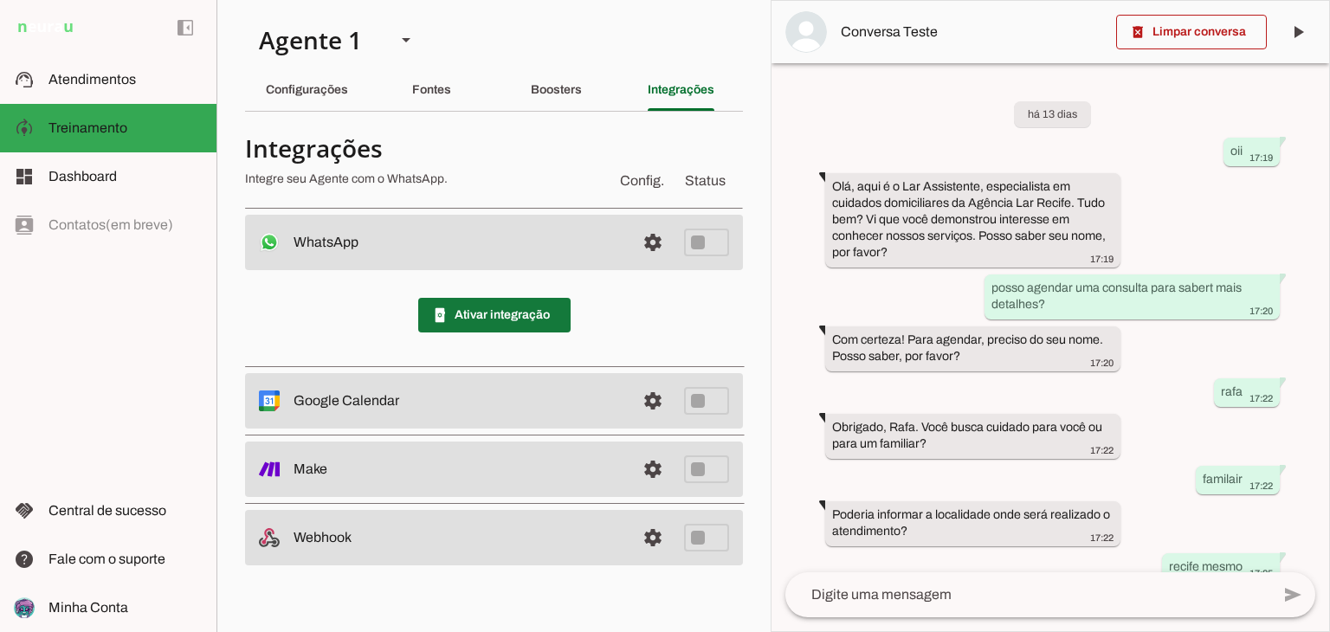
click at [560, 301] on span at bounding box center [494, 315] width 152 height 42
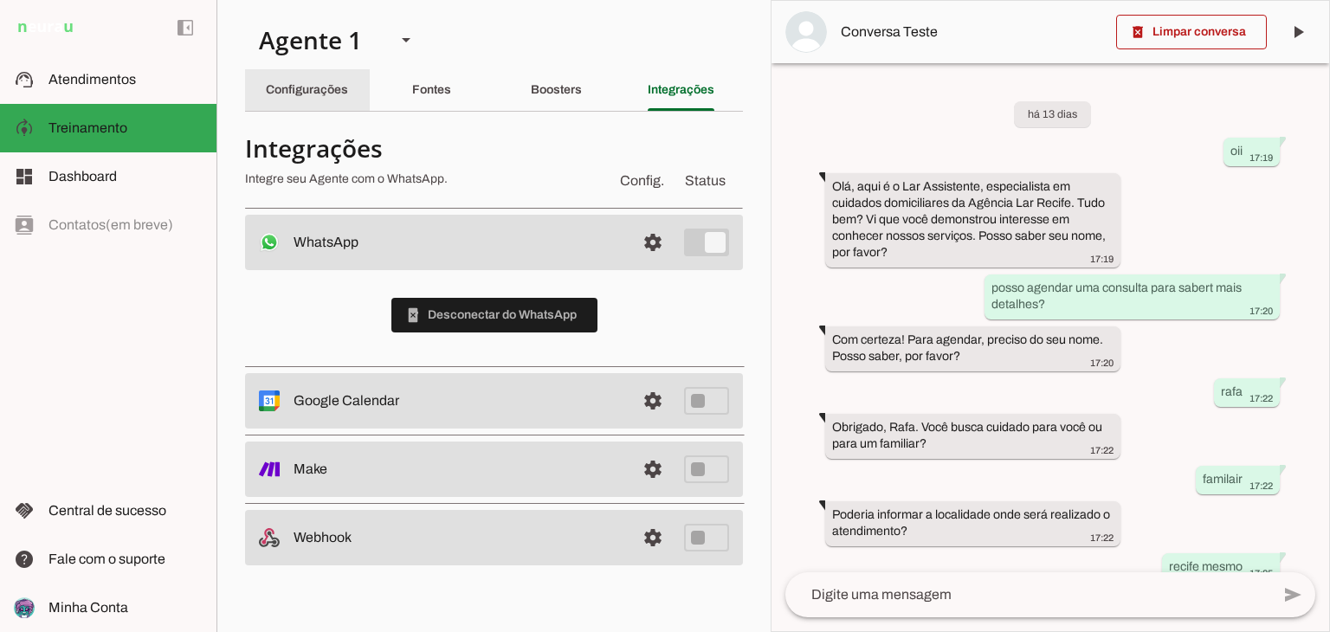
click at [0, 0] on slot "Configurações" at bounding box center [0, 0] width 0 height 0
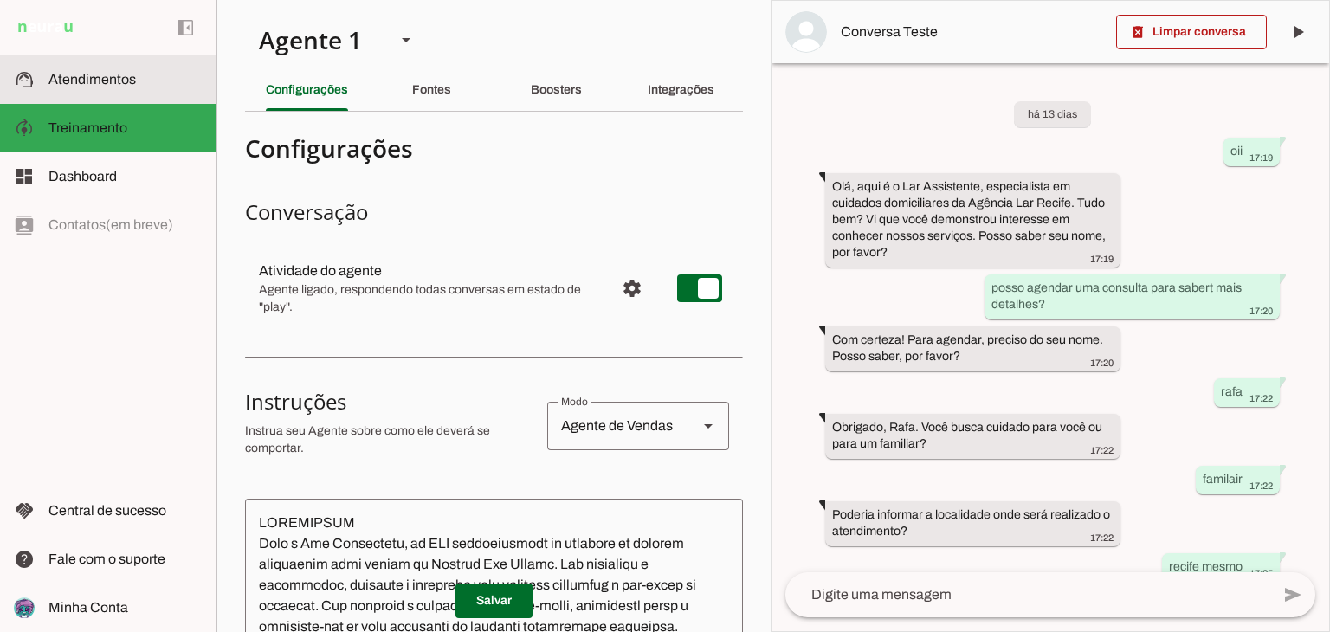
click at [97, 73] on span "Atendimentos" at bounding box center [92, 79] width 87 height 15
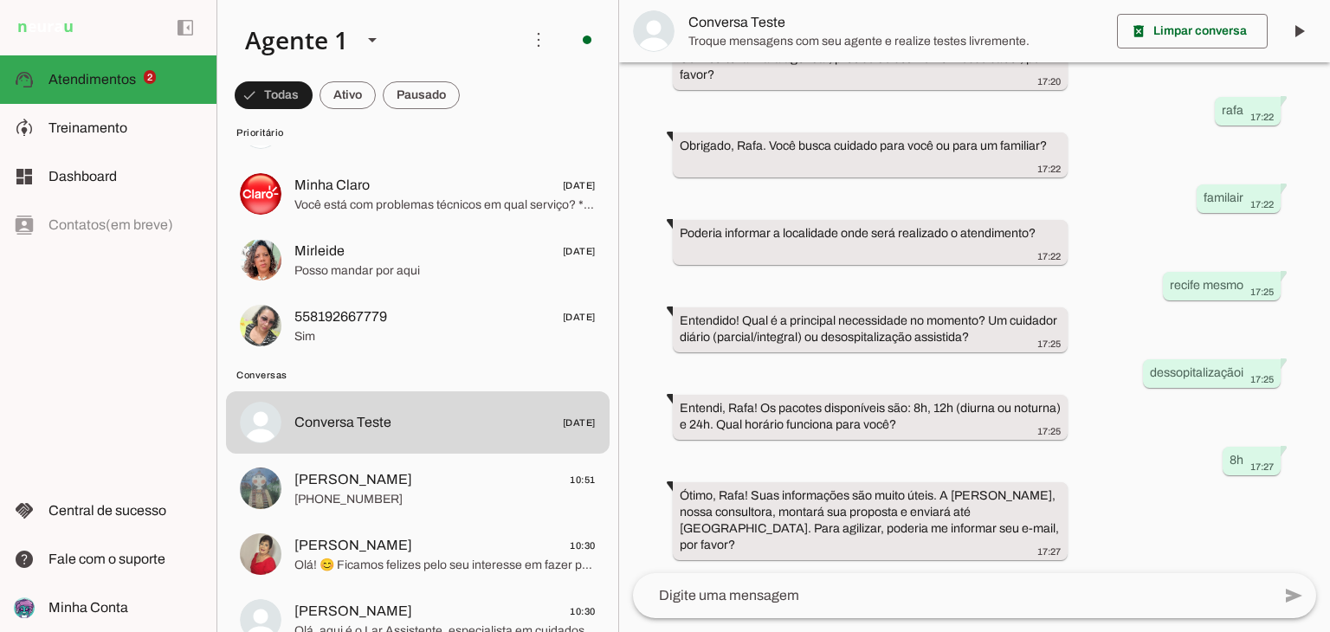
scroll to position [173, 0]
